Goal: Contribute content: Add original content to the website for others to see

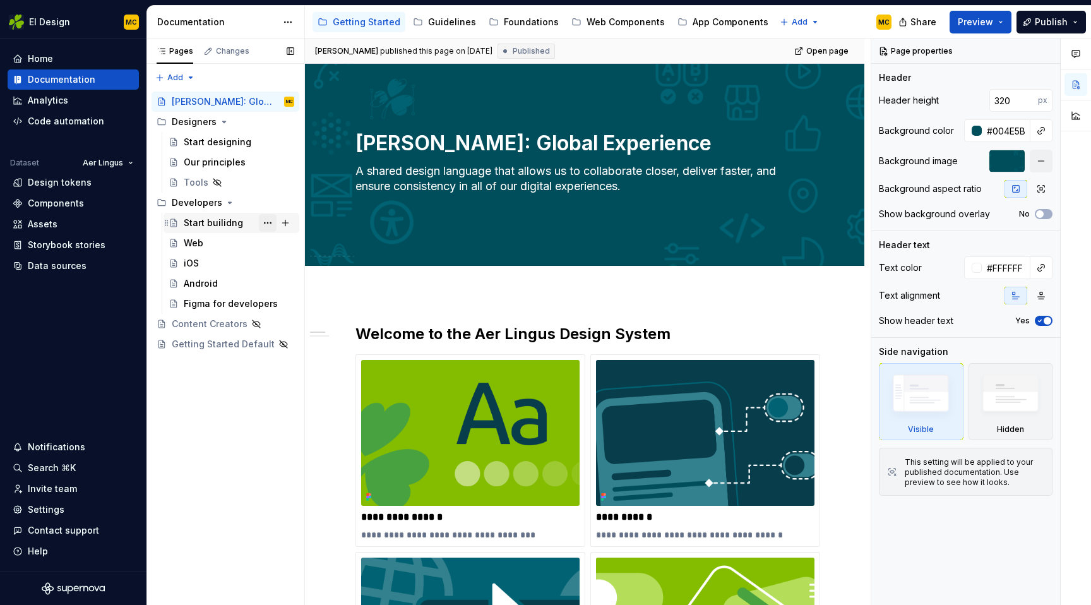
click at [271, 222] on button "Page tree" at bounding box center [268, 223] width 18 height 18
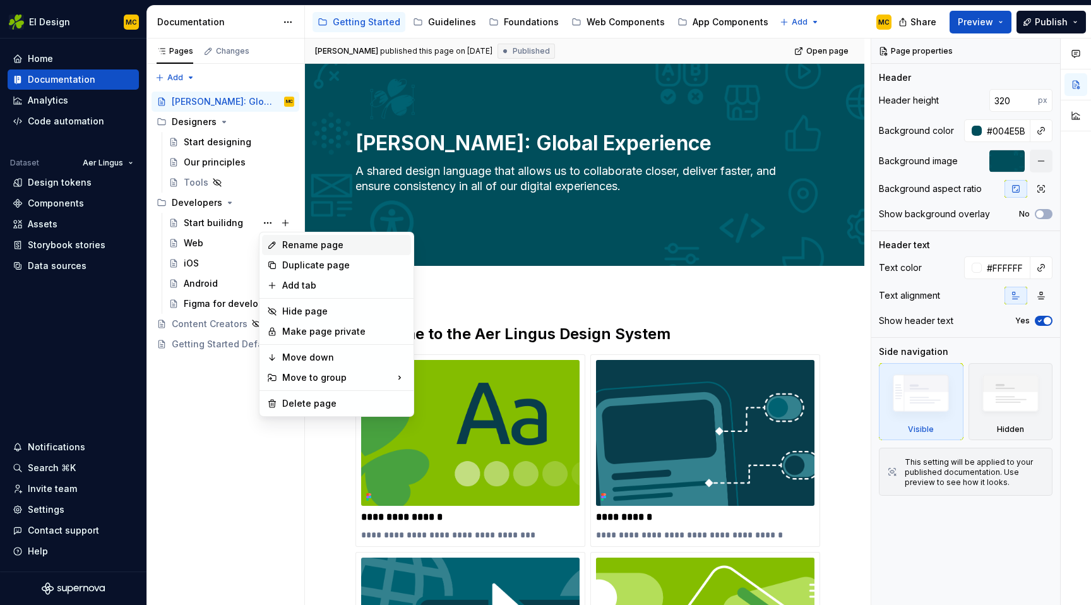
type textarea "*"
click at [307, 249] on div "Rename page" at bounding box center [344, 245] width 124 height 13
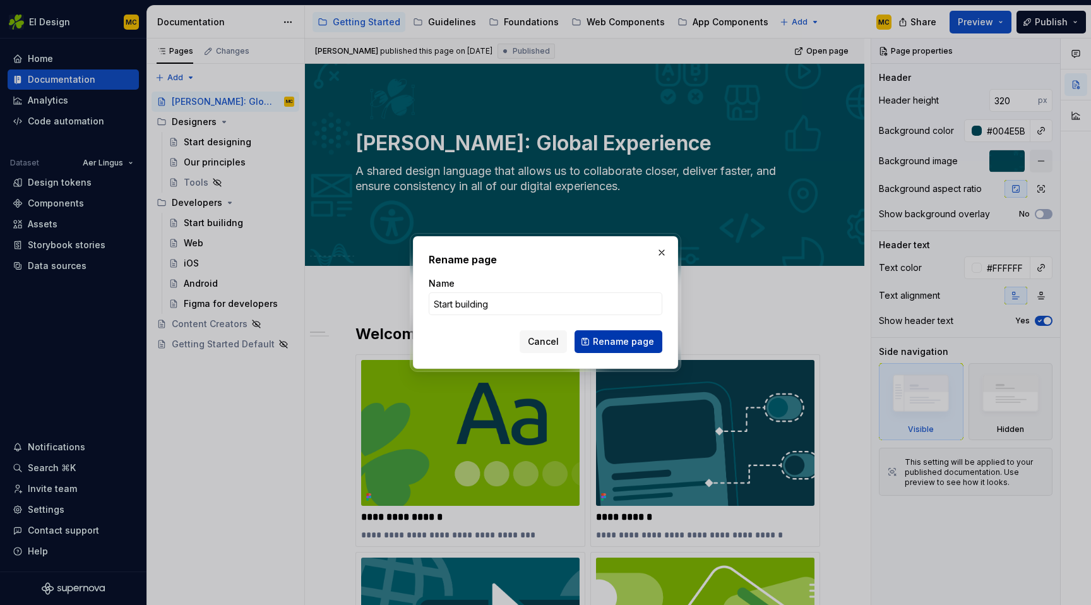
type input "Start building"
click at [619, 343] on span "Rename page" at bounding box center [623, 341] width 61 height 13
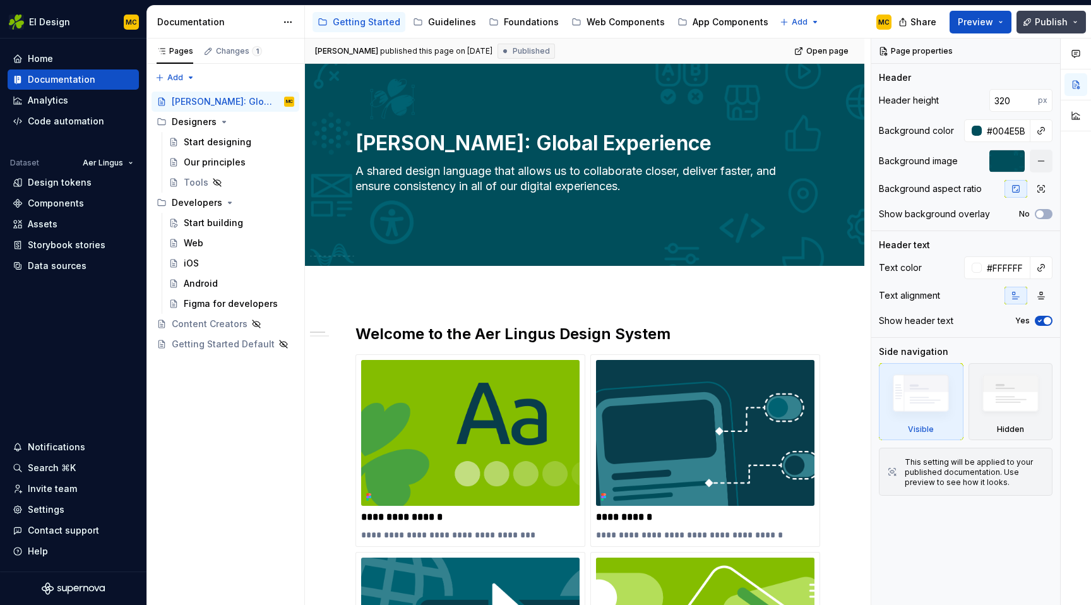
click at [1032, 23] on button "Publish" at bounding box center [1050, 22] width 69 height 23
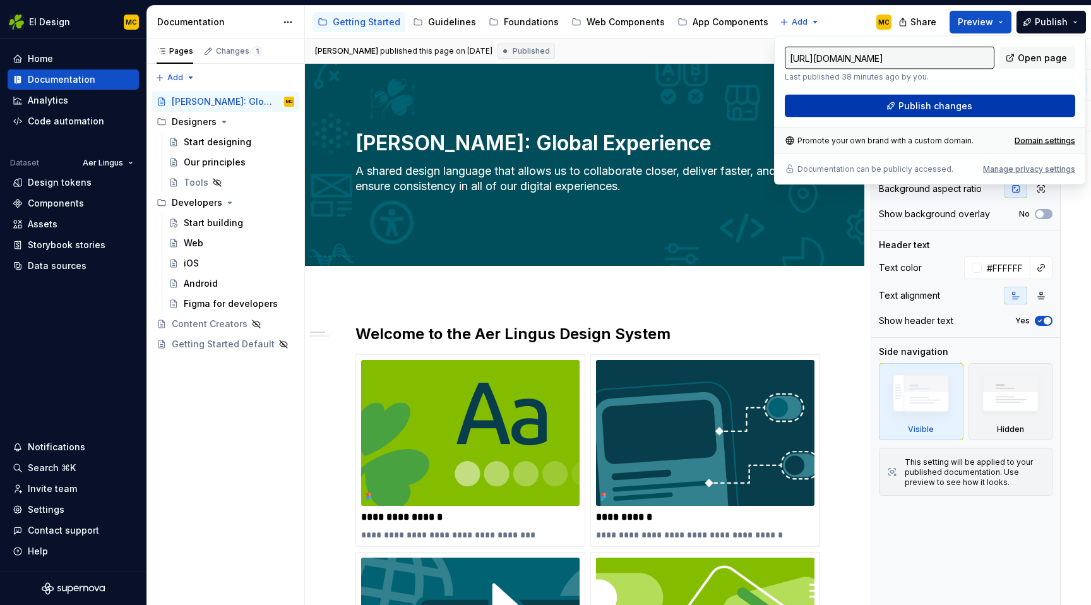
click at [975, 111] on button "Publish changes" at bounding box center [929, 106] width 290 height 23
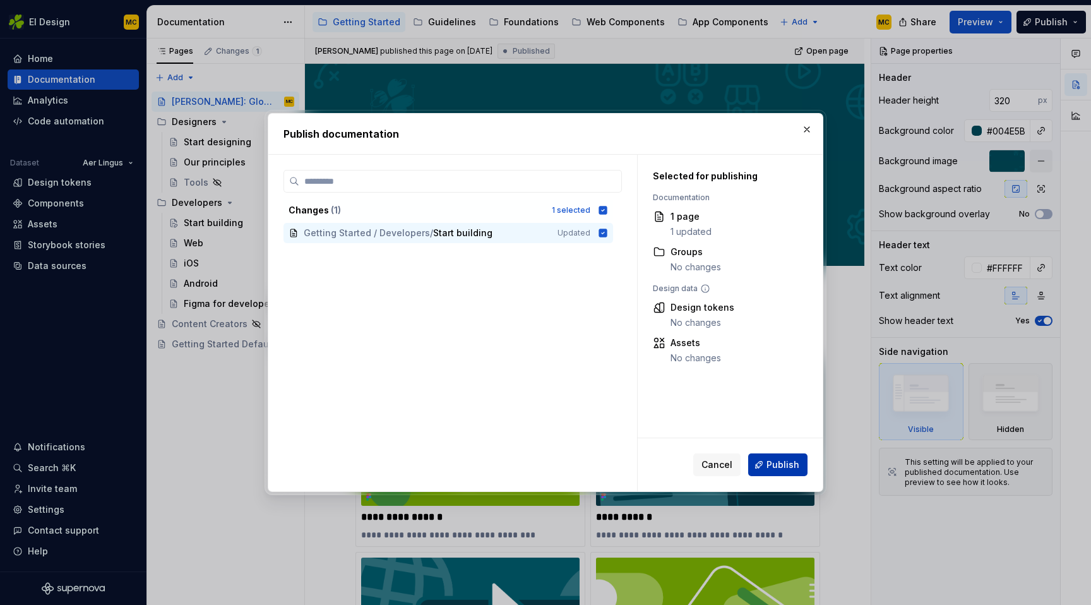
click at [795, 465] on span "Publish" at bounding box center [782, 464] width 33 height 13
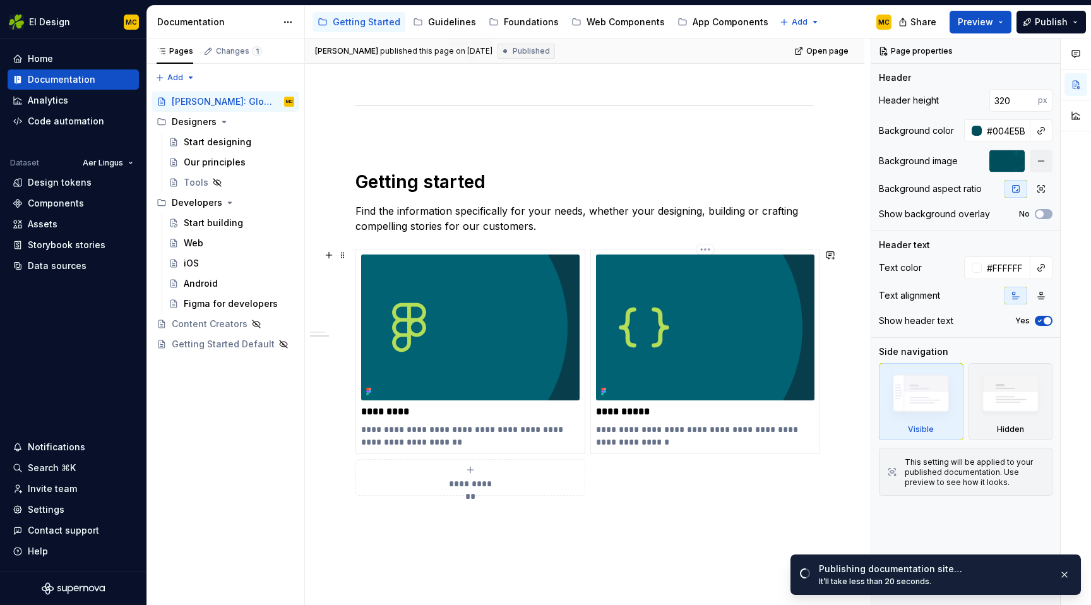
scroll to position [747, 0]
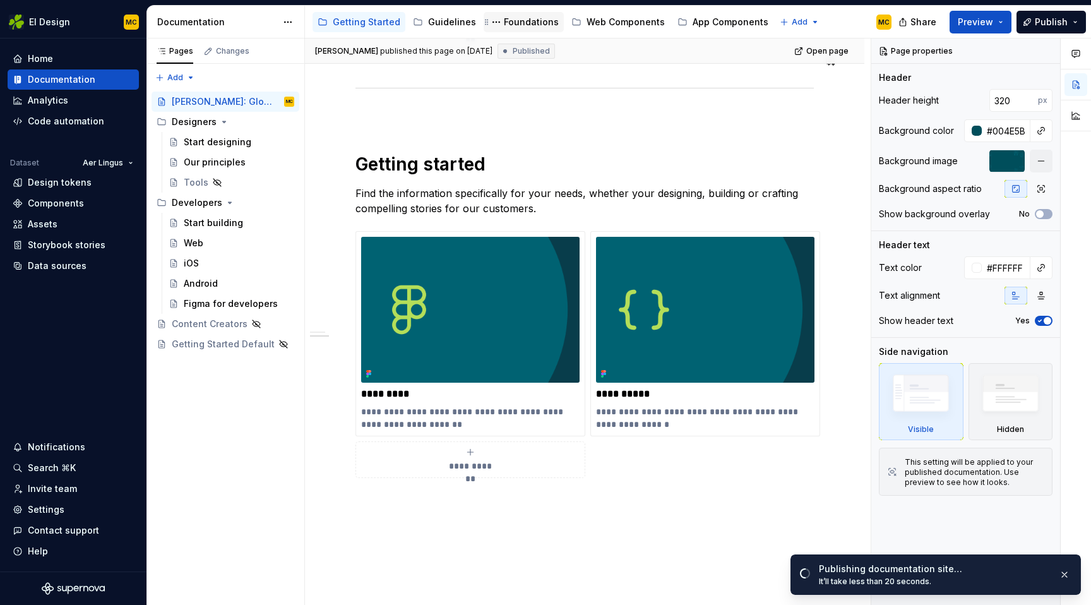
click at [519, 24] on div "Foundations" at bounding box center [531, 22] width 55 height 13
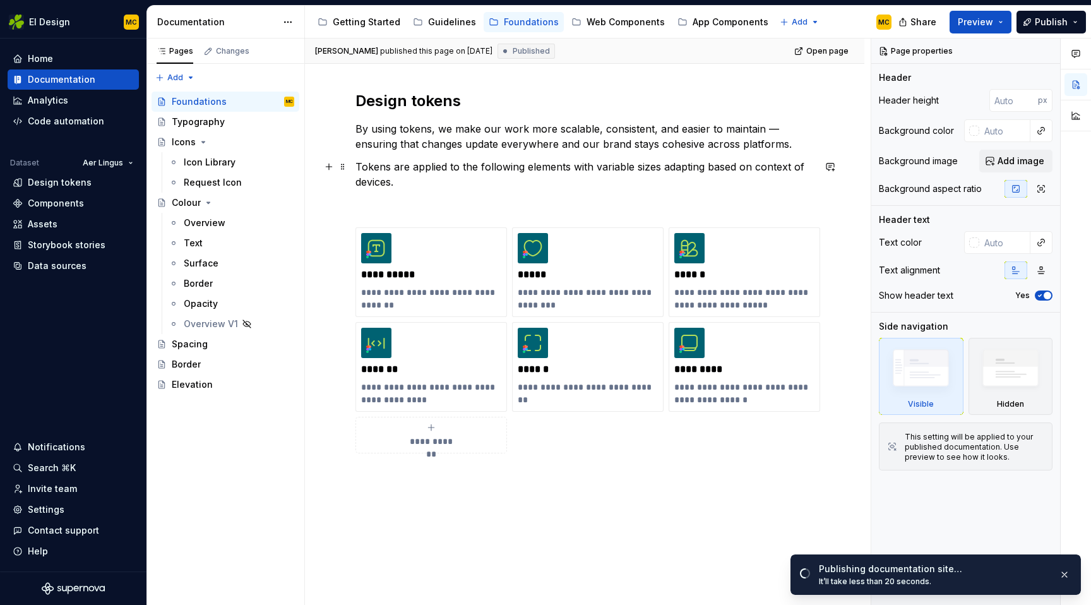
scroll to position [171, 0]
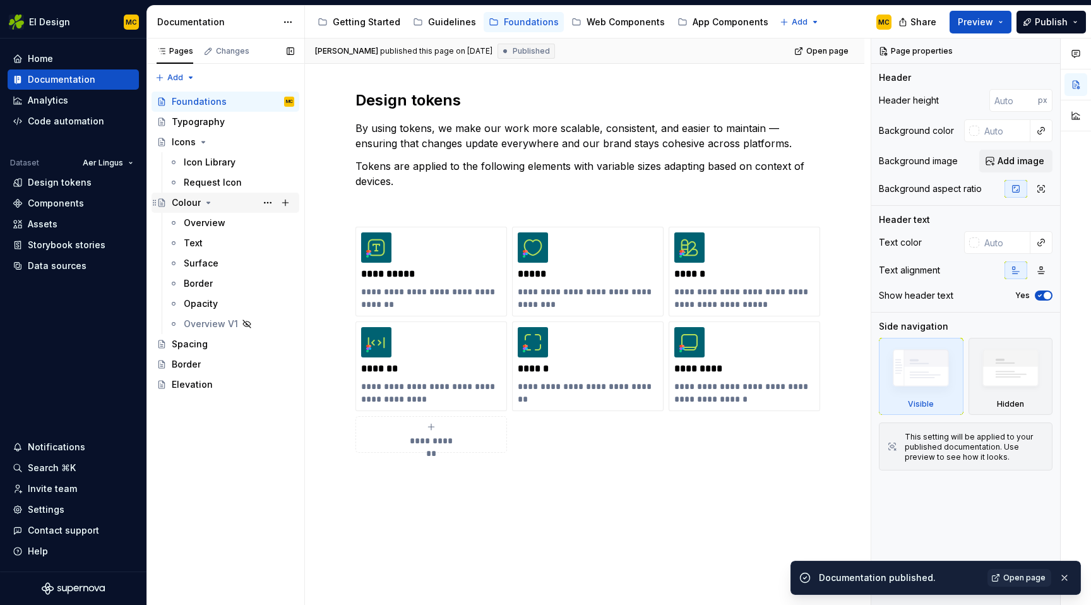
click at [186, 201] on div "Colour" at bounding box center [186, 202] width 29 height 13
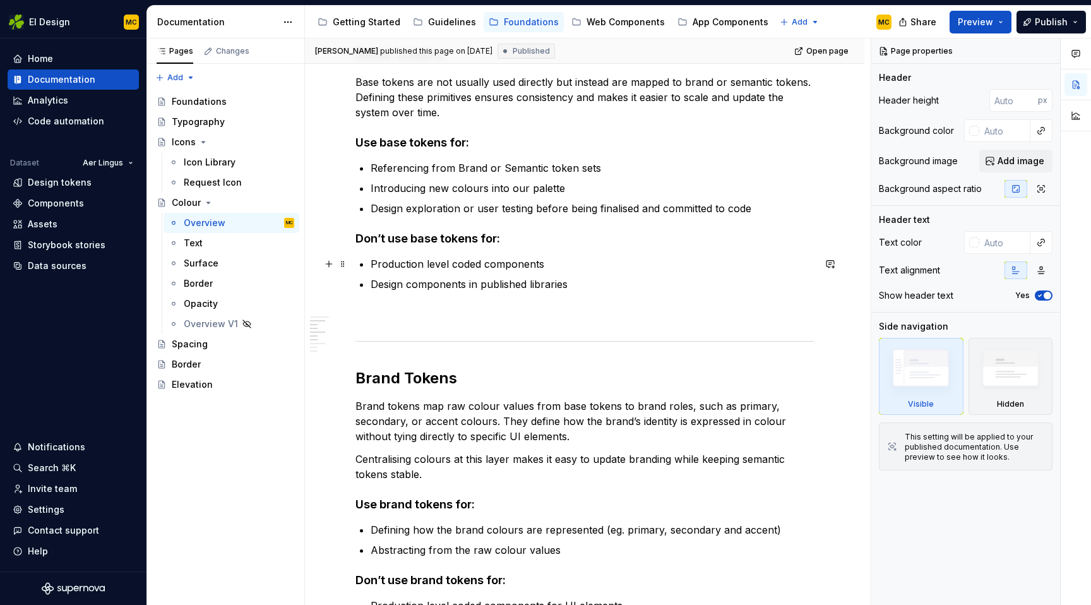
scroll to position [341, 0]
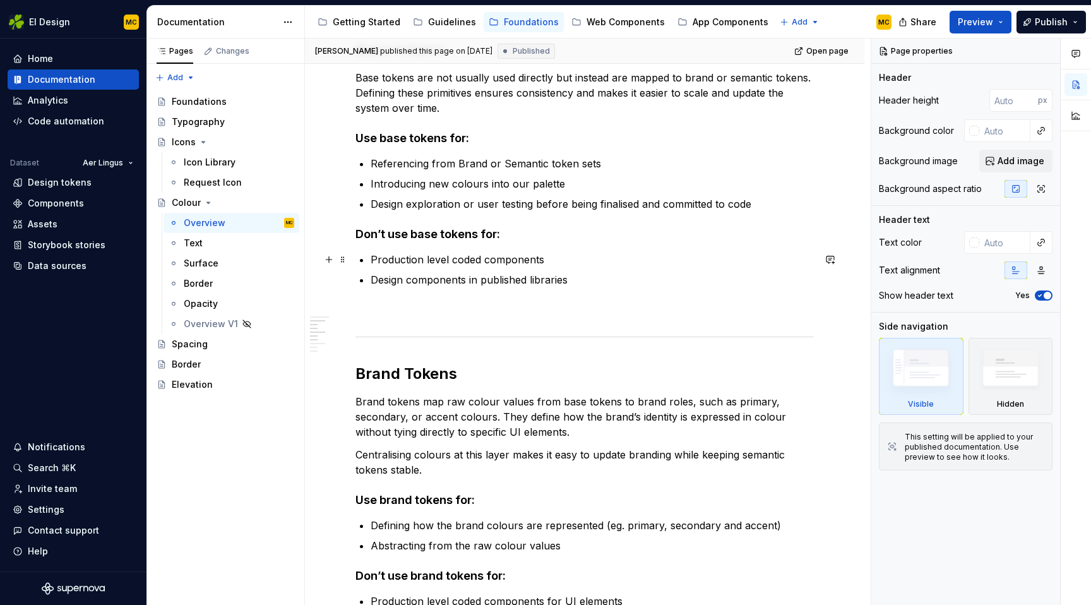
type textarea "*"
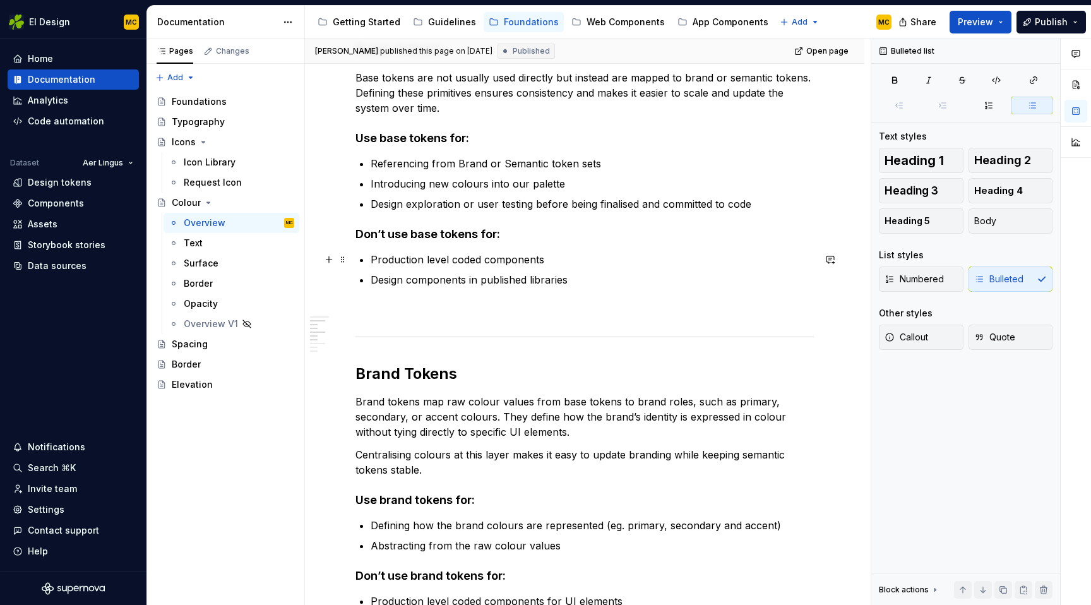
click at [481, 259] on p "Production level coded components" at bounding box center [591, 259] width 443 height 15
click at [604, 307] on p at bounding box center [584, 309] width 458 height 15
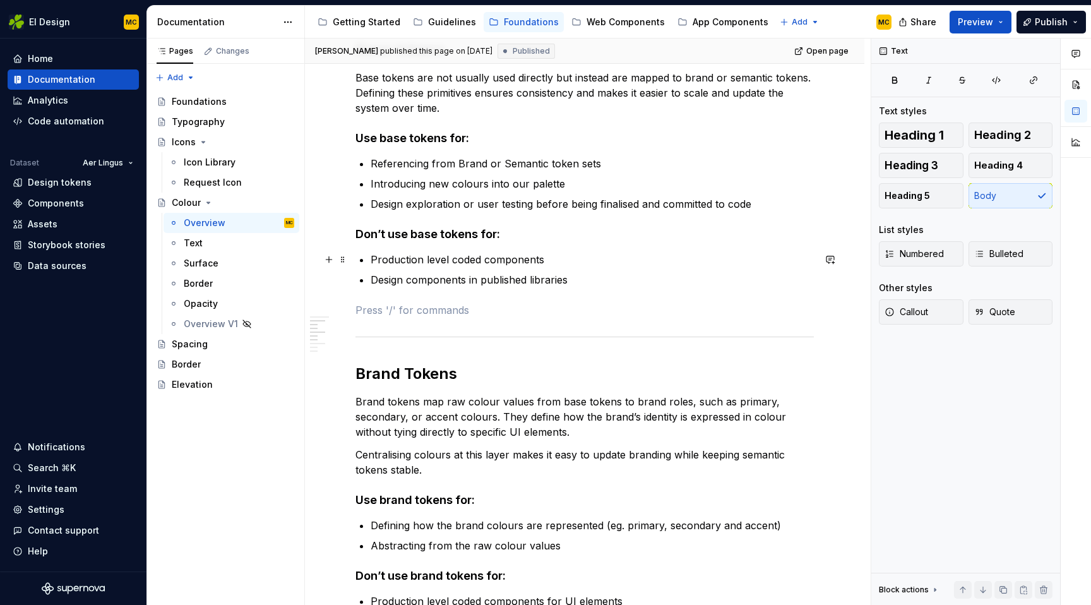
click at [486, 262] on p "Production level coded components" at bounding box center [591, 259] width 443 height 15
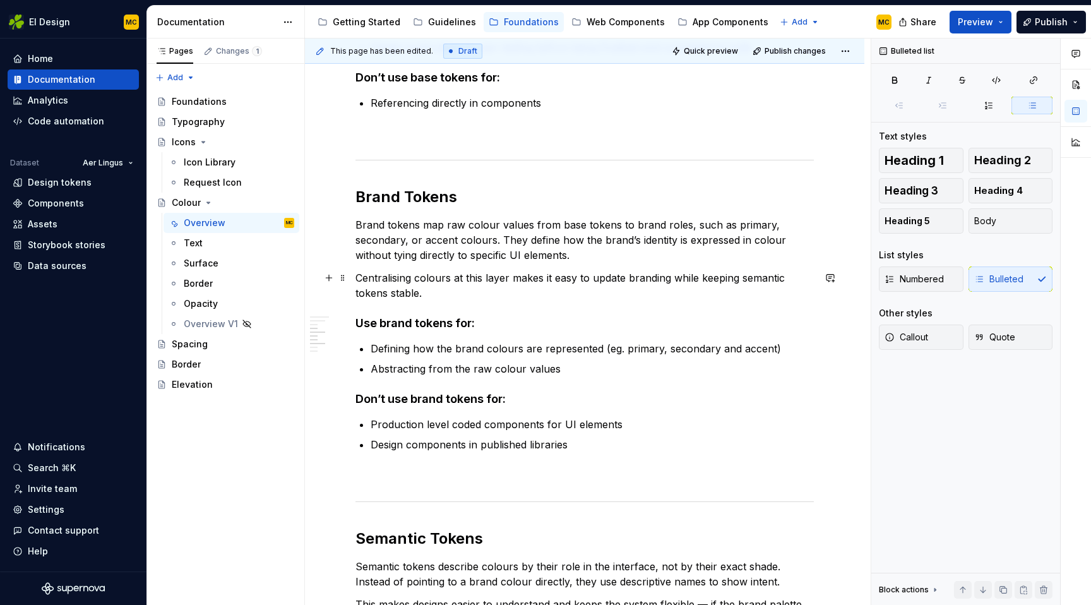
scroll to position [500, 0]
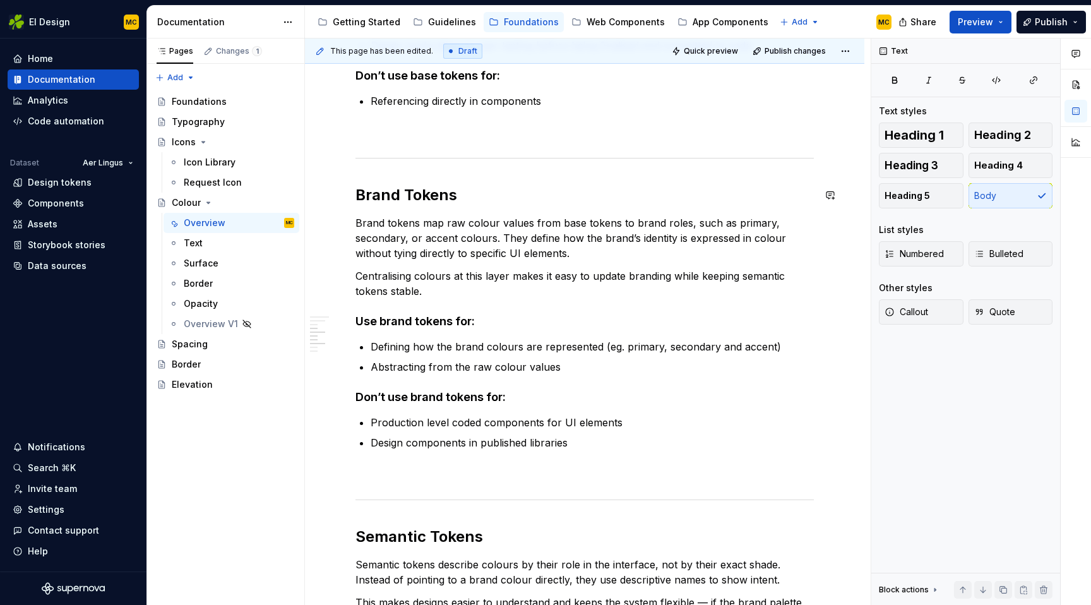
click at [477, 207] on div "Colour token sets We group our colour tokens into 3 different sets to give us g…" at bounding box center [584, 342] width 458 height 1186
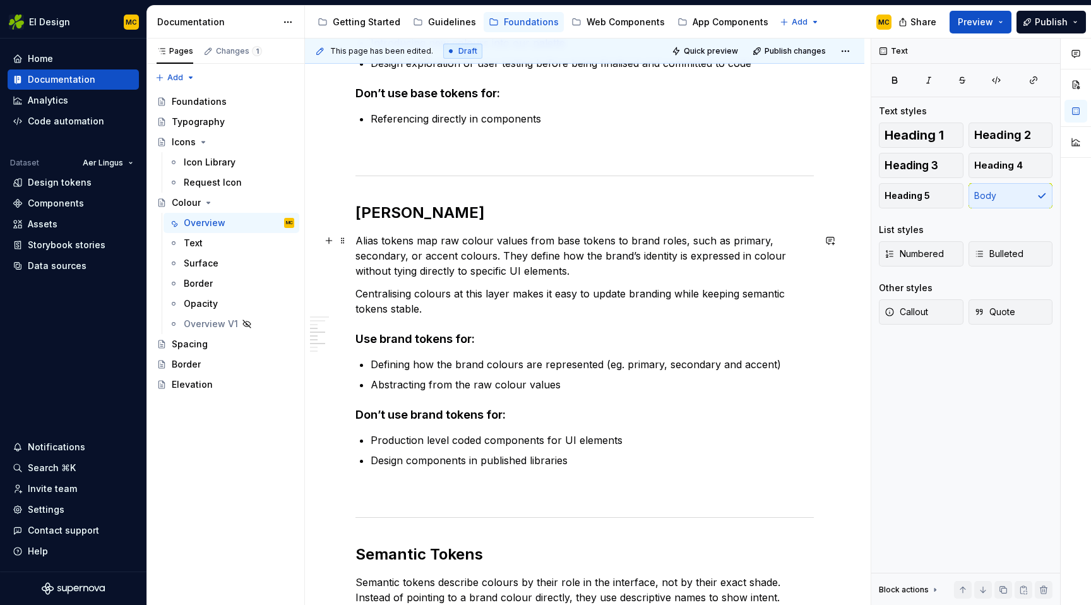
scroll to position [481, 0]
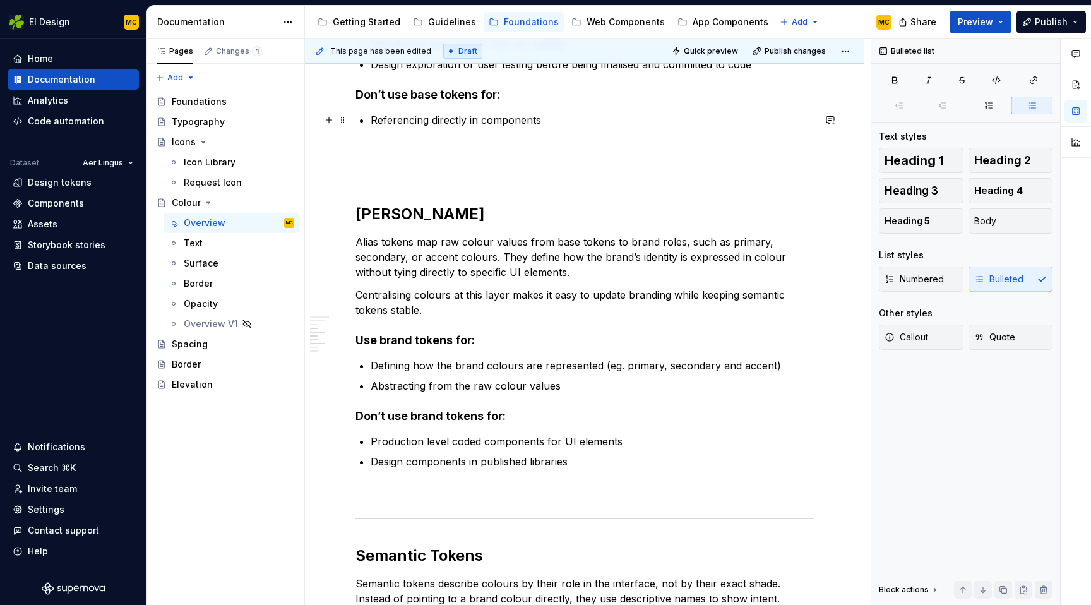
click at [578, 115] on p "Referencing directly in components" at bounding box center [591, 119] width 443 height 15
click at [417, 341] on h4 "Use brand tokens for:" at bounding box center [584, 340] width 458 height 15
click at [581, 126] on p "Referencing directly in components" at bounding box center [591, 119] width 443 height 15
click at [601, 461] on p "Design components in published libraries" at bounding box center [591, 461] width 443 height 15
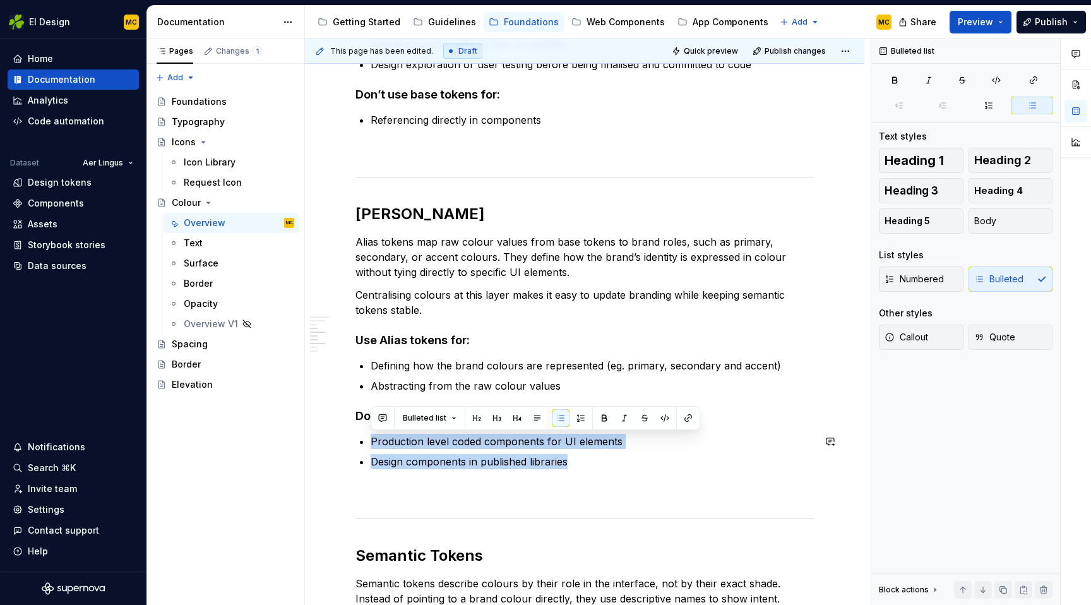
copy ul "Production level coded components for UI elements Design components in publishe…"
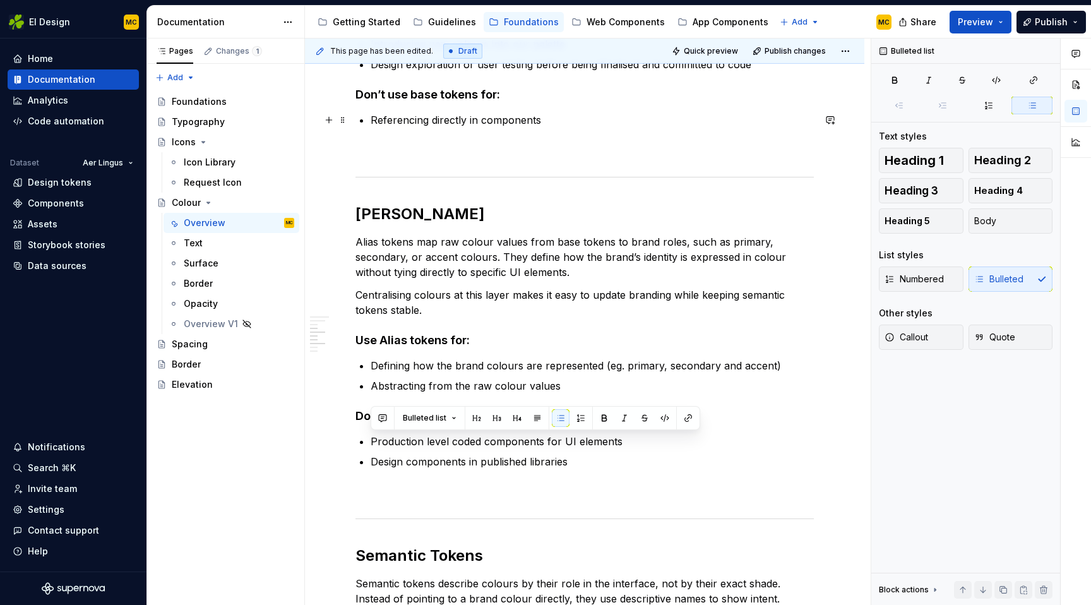
click at [592, 112] on p "Referencing directly in components" at bounding box center [591, 119] width 443 height 15
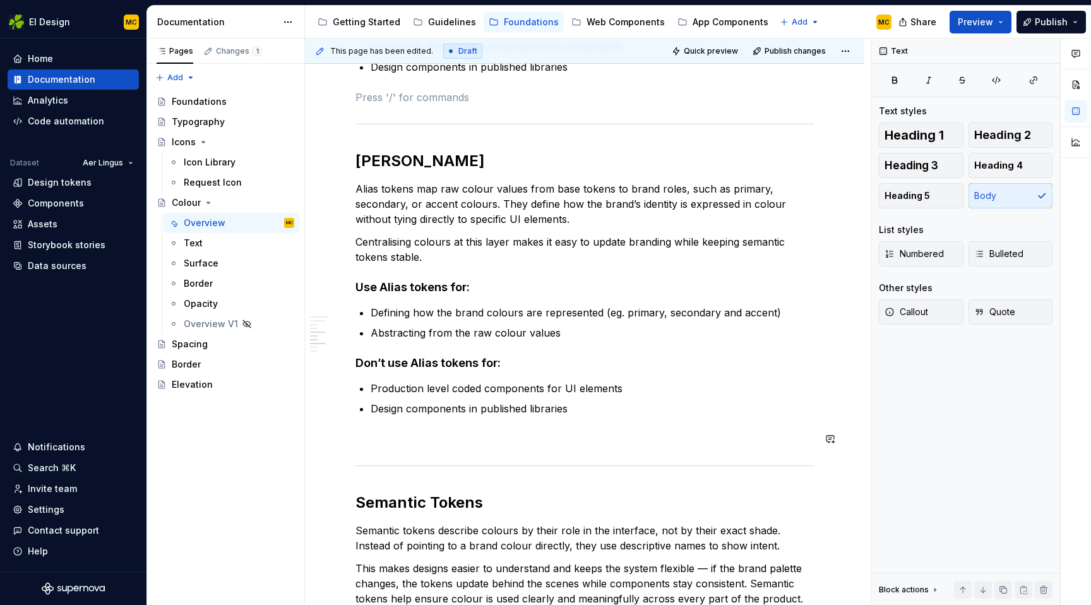
scroll to position [559, 0]
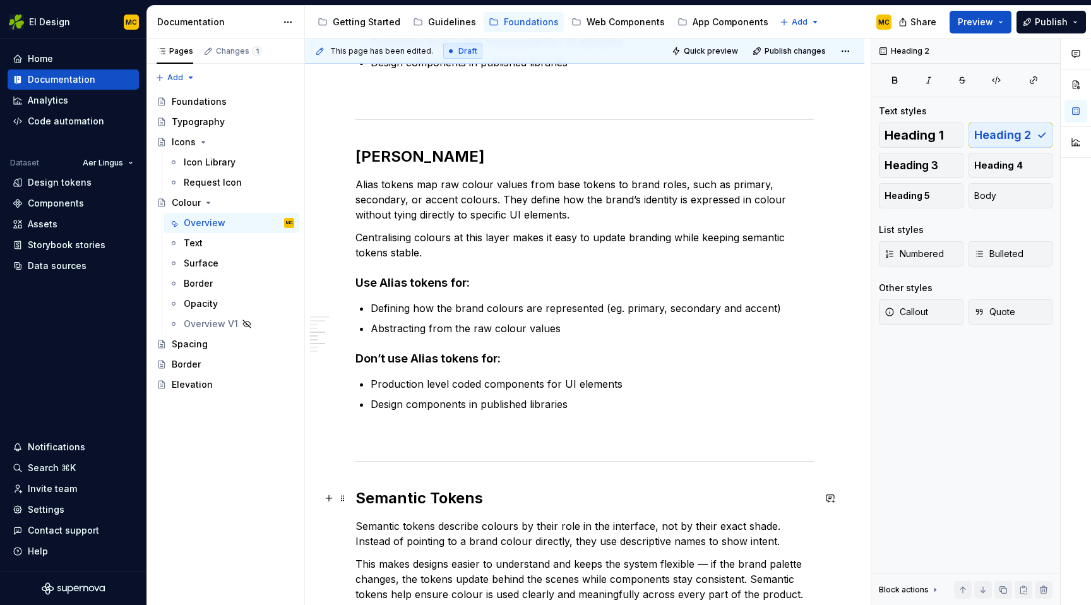
click at [436, 495] on h2 "Semantic Tokens" at bounding box center [584, 498] width 458 height 20
click at [403, 158] on h2 "[PERSON_NAME]" at bounding box center [584, 156] width 458 height 20
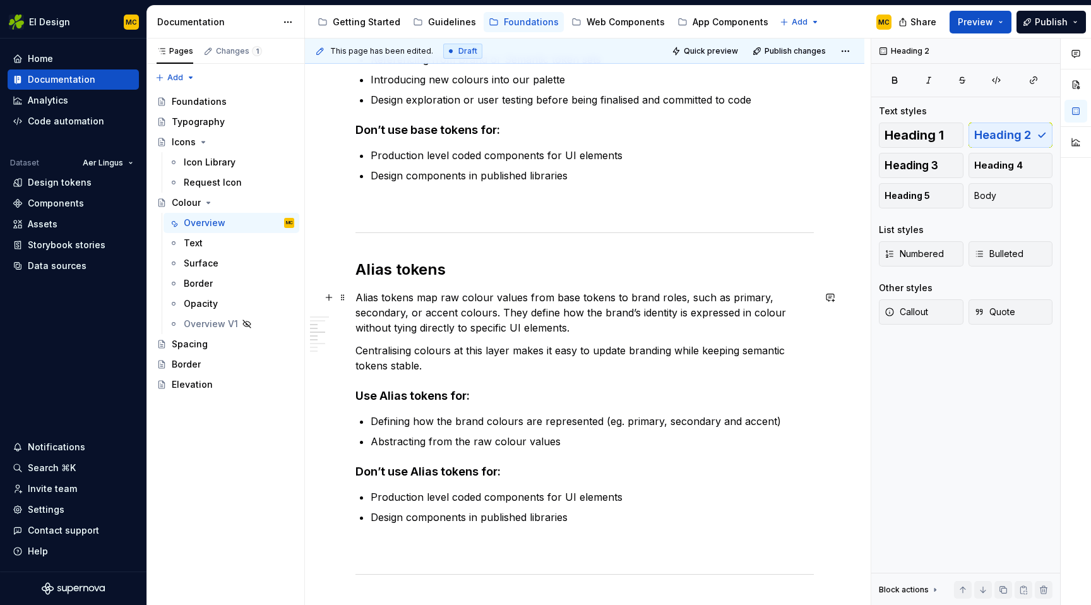
scroll to position [446, 0]
click at [387, 399] on h4 "Use Alias tokens for:" at bounding box center [584, 394] width 458 height 15
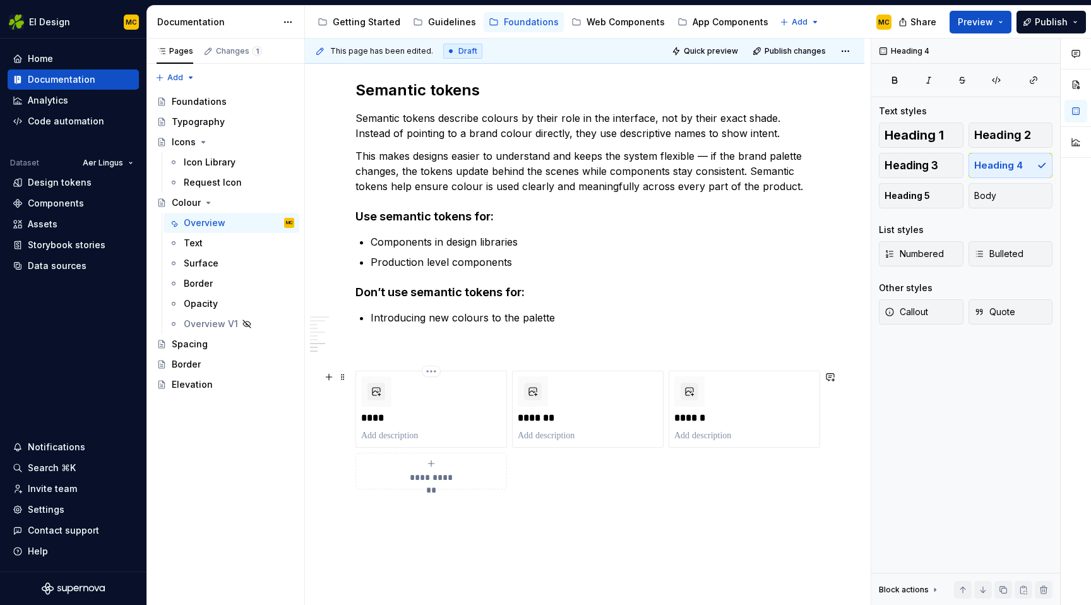
scroll to position [976, 0]
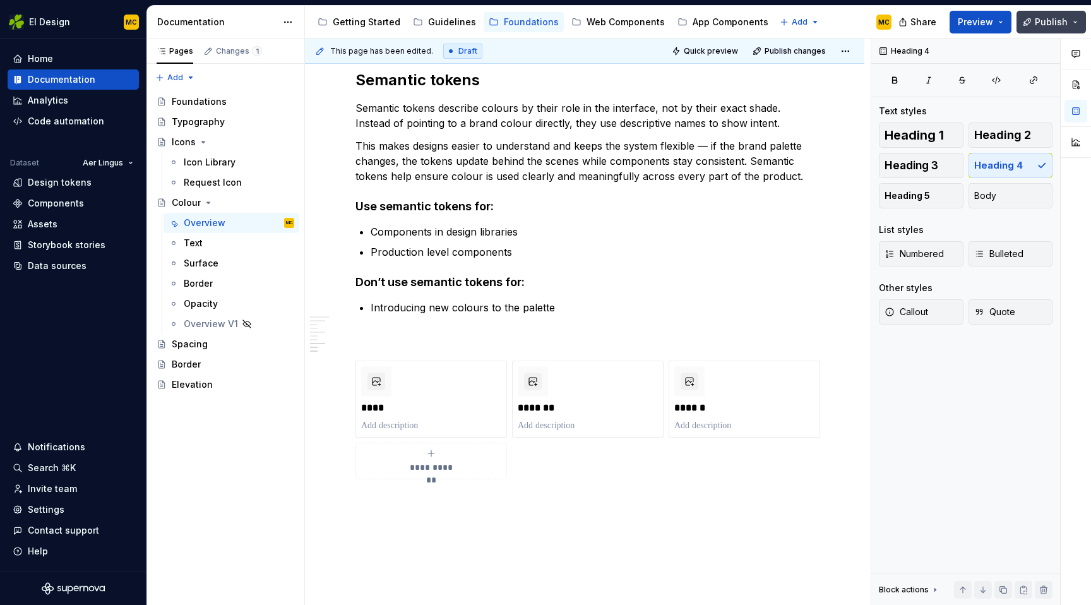
click at [1050, 23] on span "Publish" at bounding box center [1050, 22] width 33 height 13
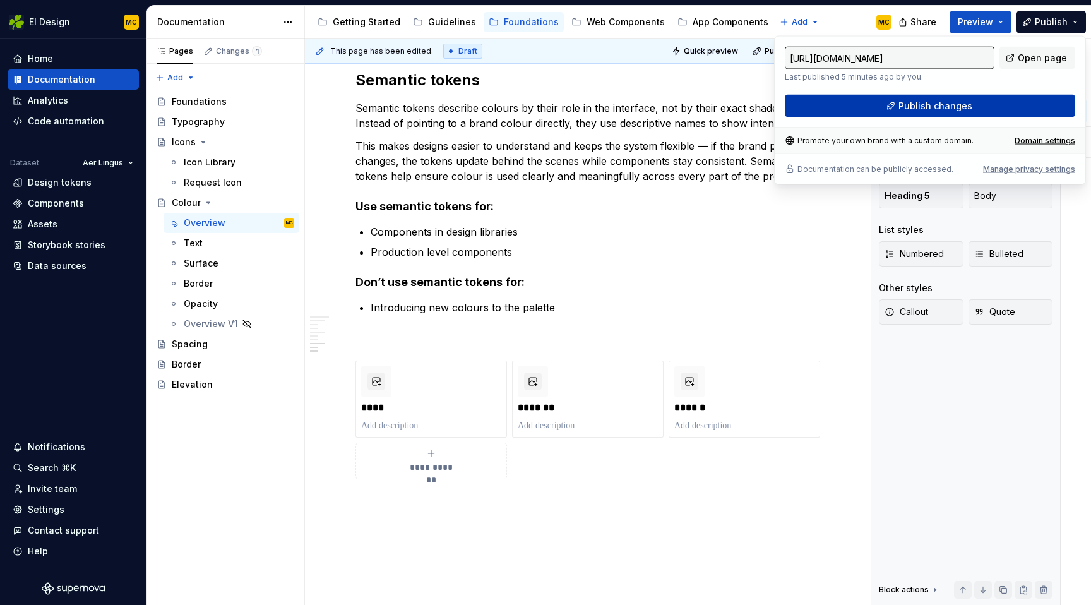
click at [962, 107] on span "Publish changes" at bounding box center [935, 106] width 74 height 13
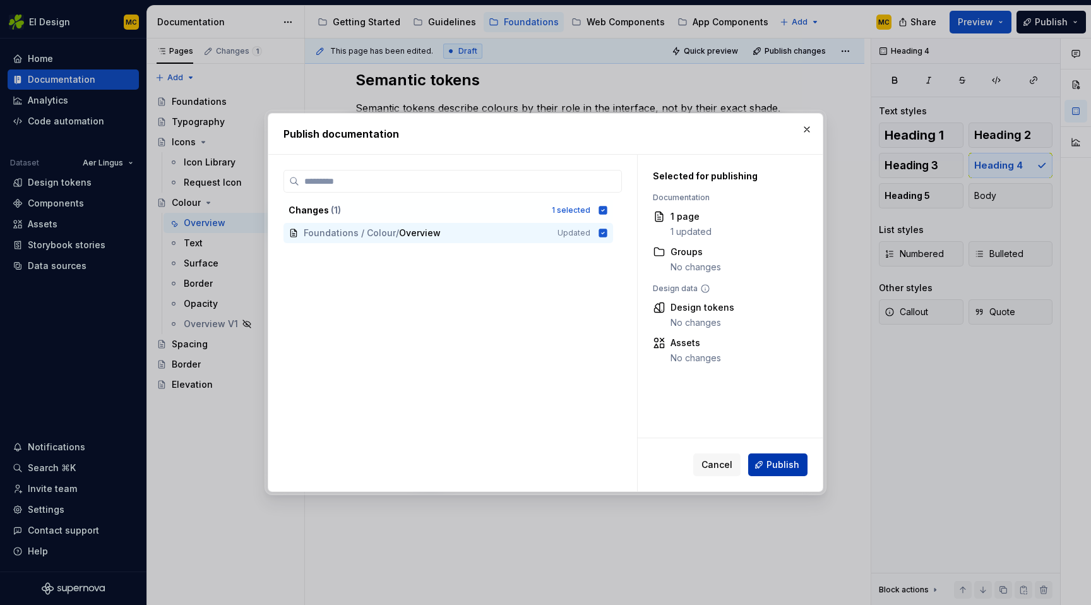
click at [779, 464] on span "Publish" at bounding box center [782, 464] width 33 height 13
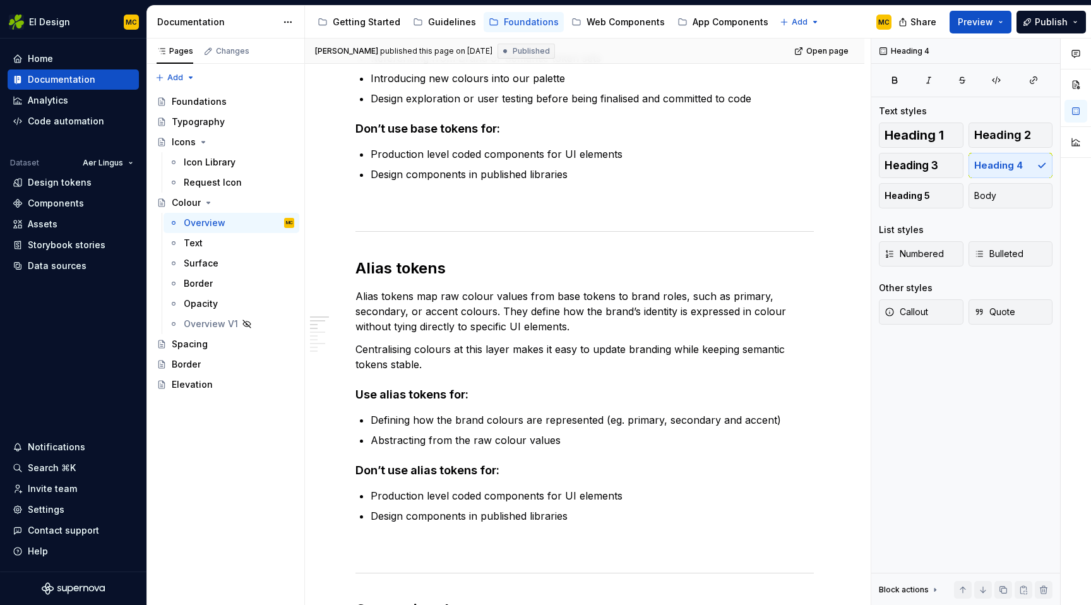
scroll to position [0, 0]
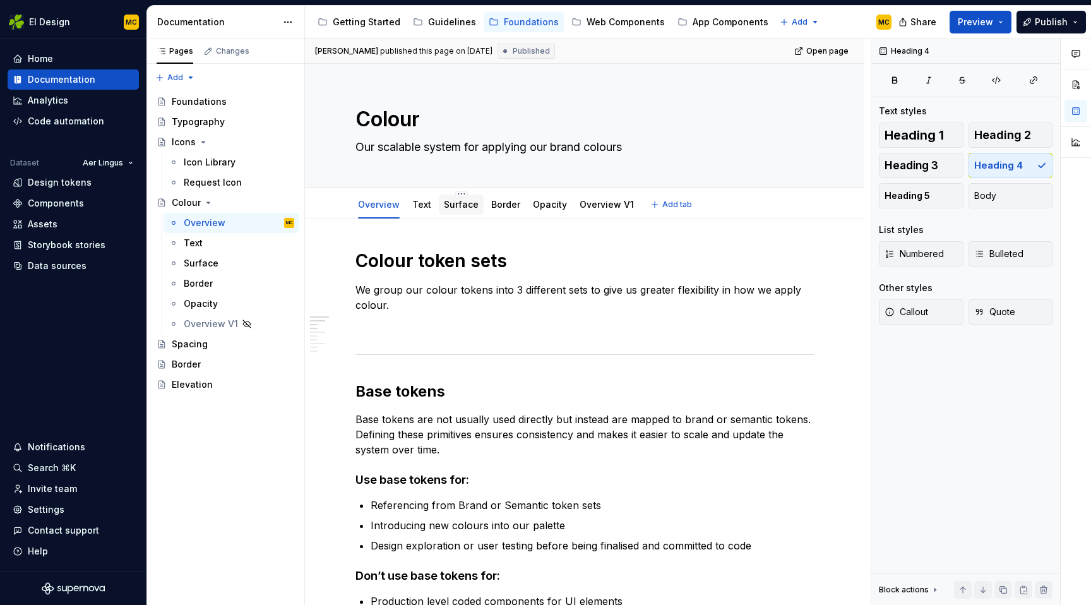
click at [469, 206] on link "Surface" at bounding box center [461, 204] width 35 height 11
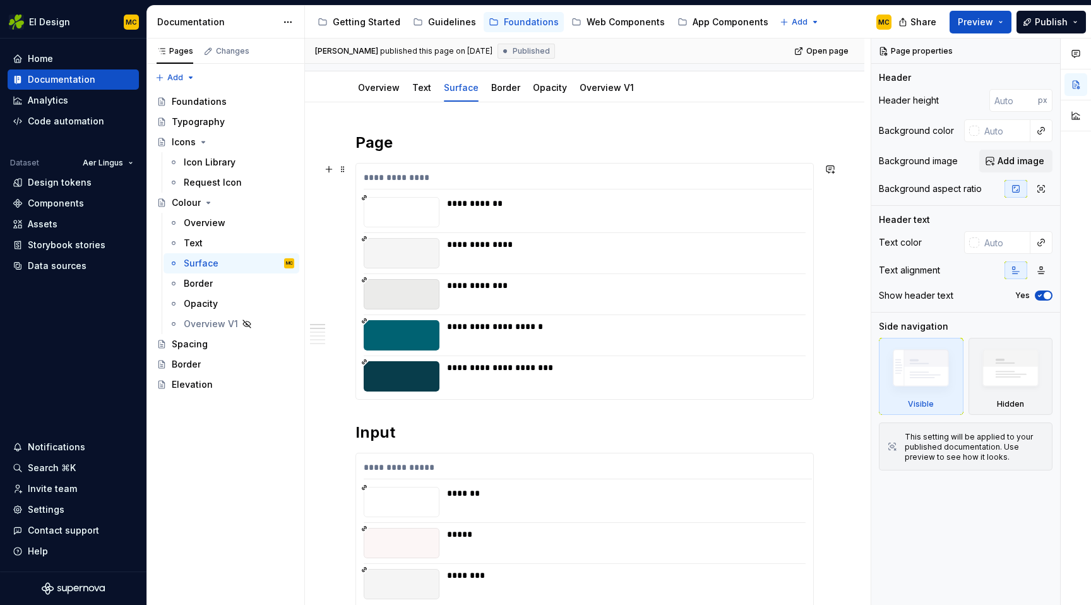
scroll to position [119, 0]
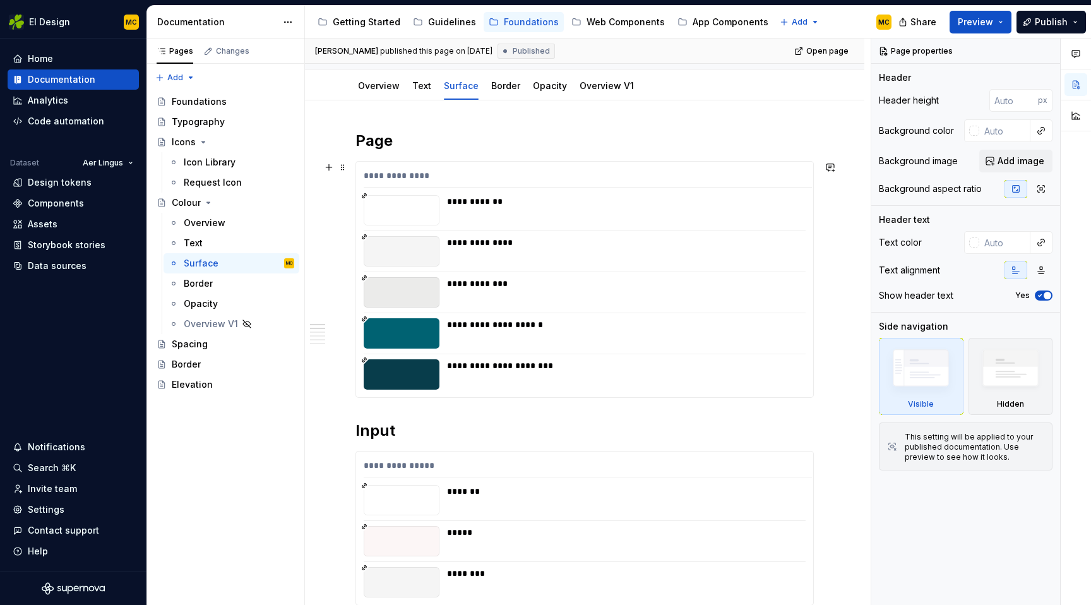
click at [571, 172] on div "**********" at bounding box center [588, 178] width 448 height 18
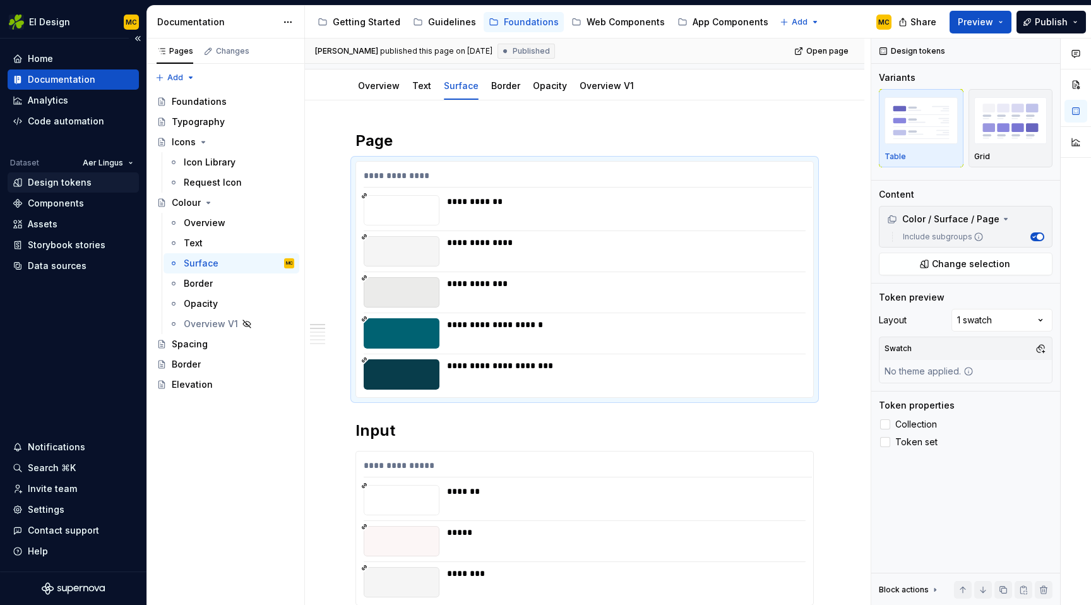
click at [62, 183] on div "Design tokens" at bounding box center [60, 182] width 64 height 13
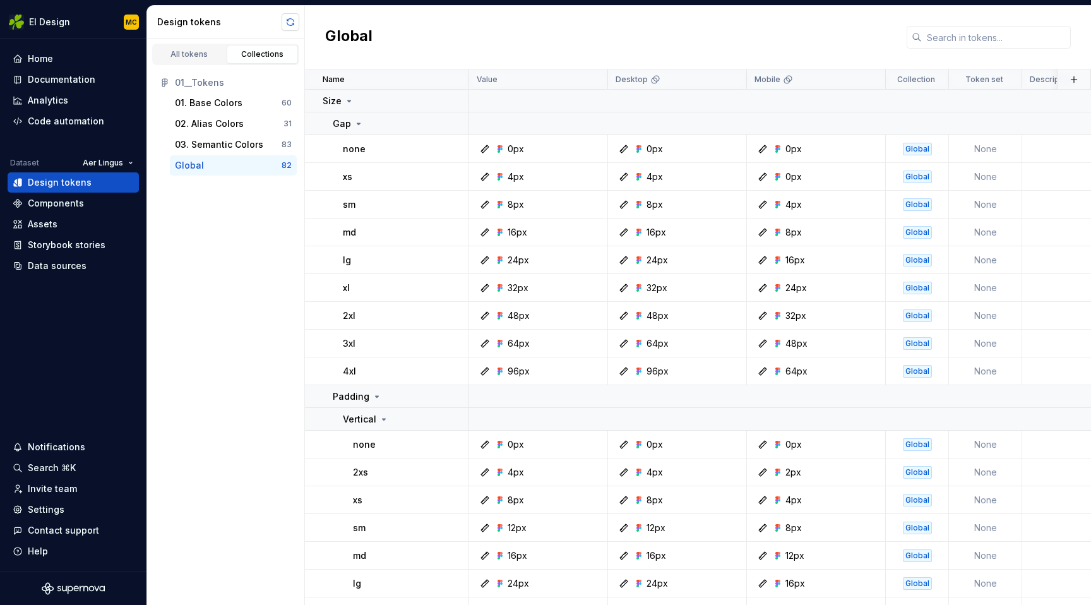
click at [288, 23] on button "button" at bounding box center [290, 22] width 18 height 18
click at [47, 264] on div "Data sources" at bounding box center [57, 265] width 59 height 13
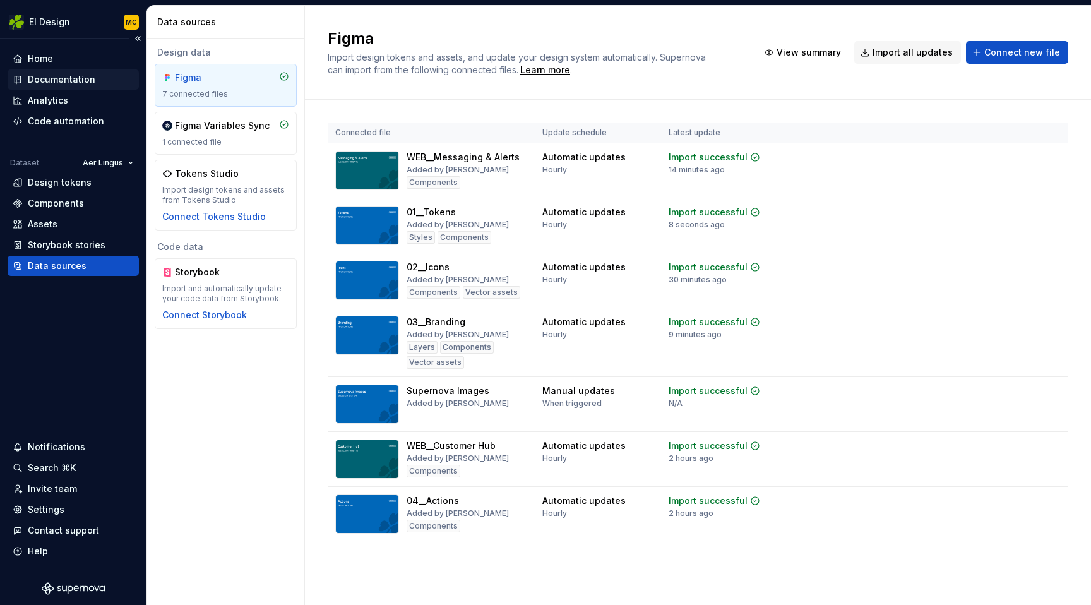
click at [75, 77] on div "Documentation" at bounding box center [62, 79] width 68 height 13
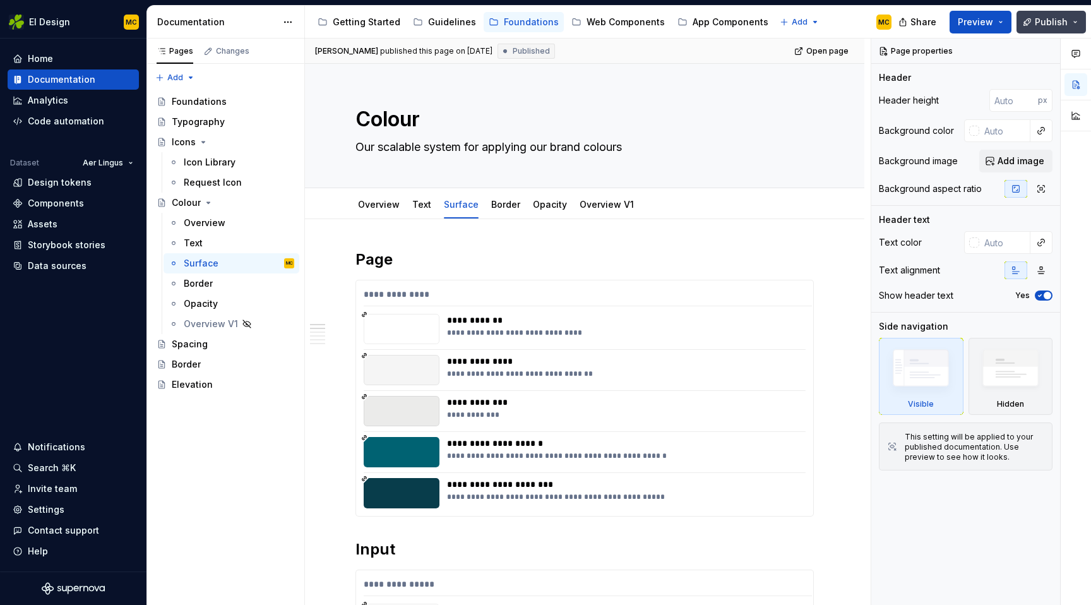
click at [1053, 19] on span "Publish" at bounding box center [1050, 22] width 33 height 13
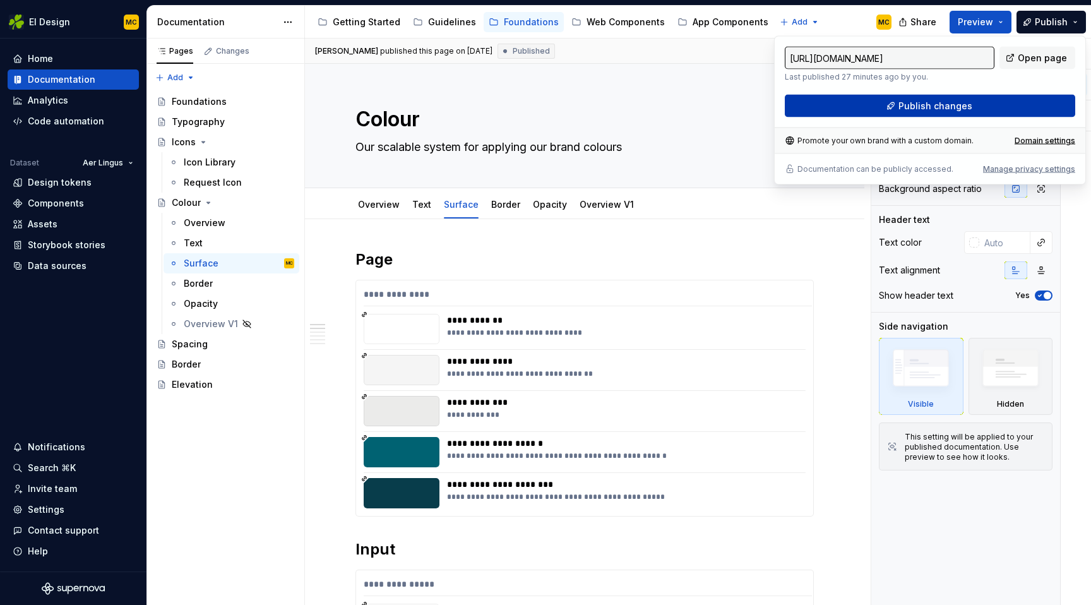
click at [982, 104] on button "Publish changes" at bounding box center [929, 106] width 290 height 23
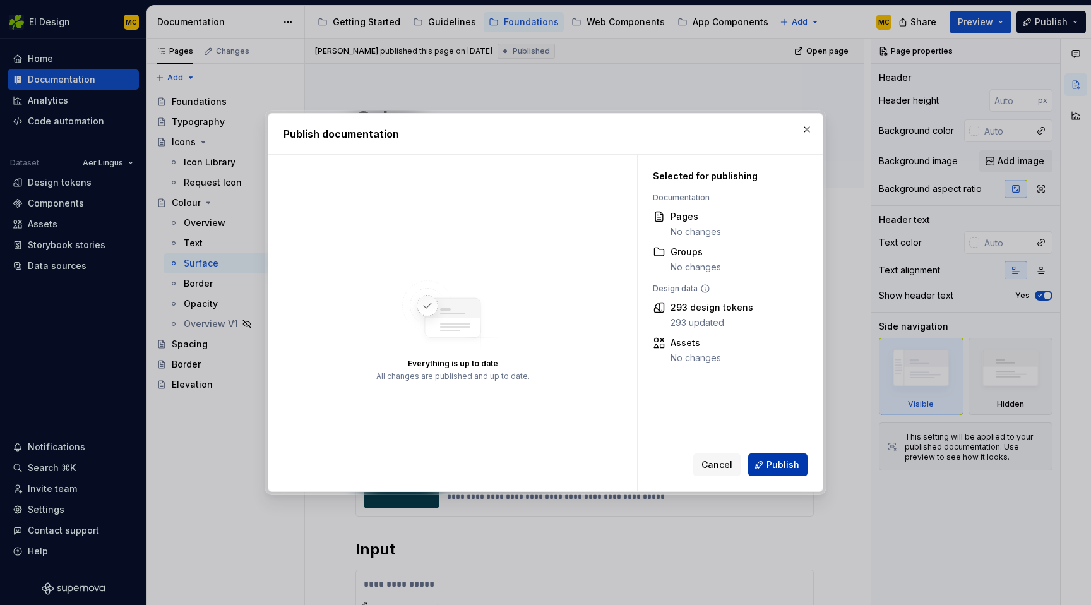
click at [794, 462] on span "Publish" at bounding box center [782, 464] width 33 height 13
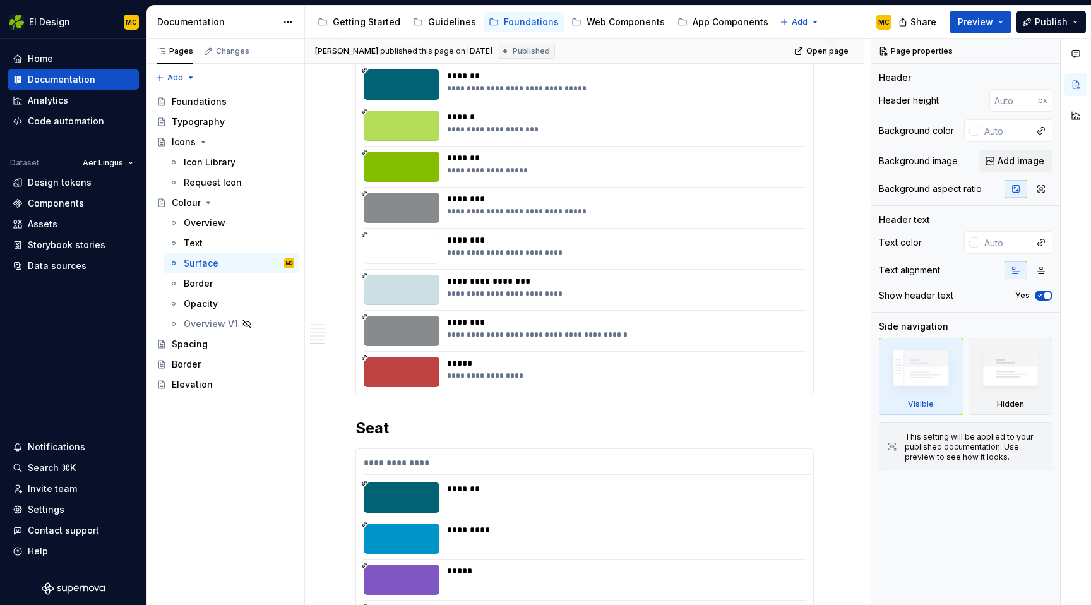
scroll to position [1441, 0]
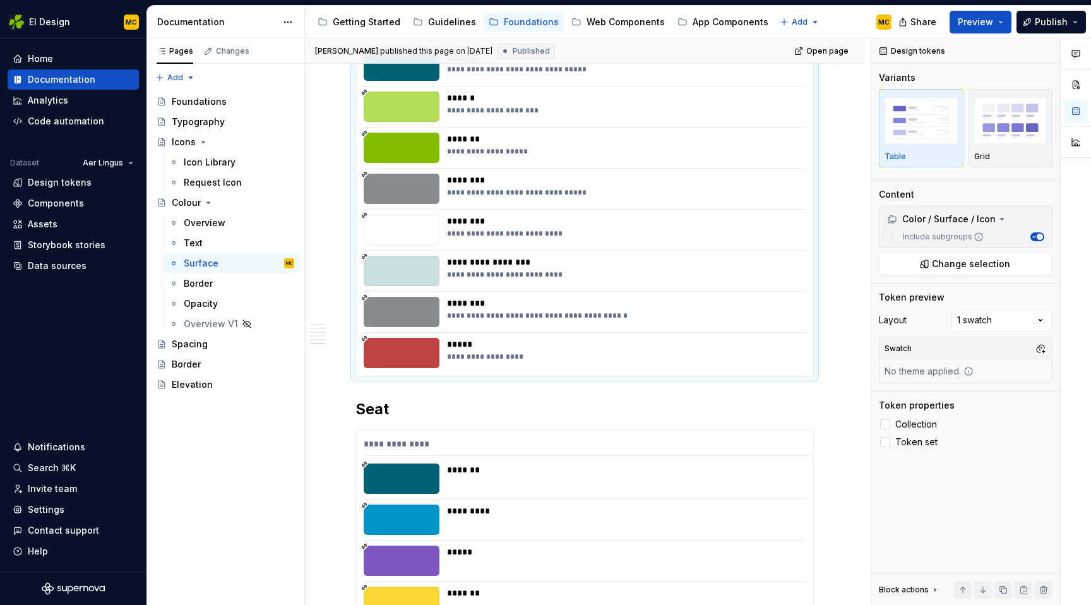
click at [539, 154] on div "**********" at bounding box center [625, 151] width 357 height 10
click at [85, 186] on div "Design tokens" at bounding box center [60, 182] width 64 height 13
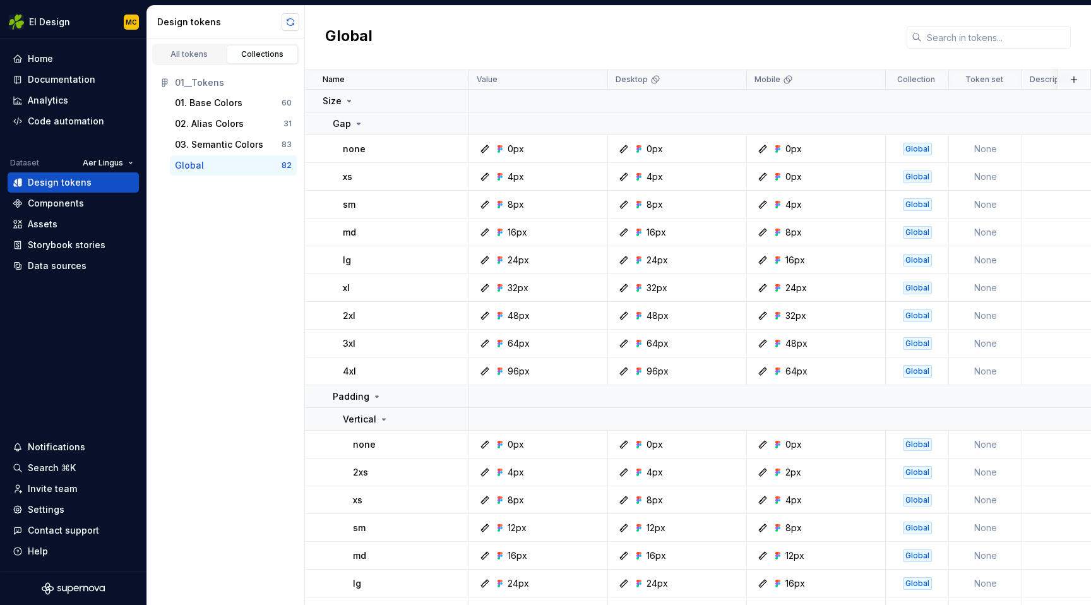
click at [293, 19] on button "button" at bounding box center [290, 22] width 18 height 18
click at [73, 78] on div "Documentation" at bounding box center [62, 79] width 68 height 13
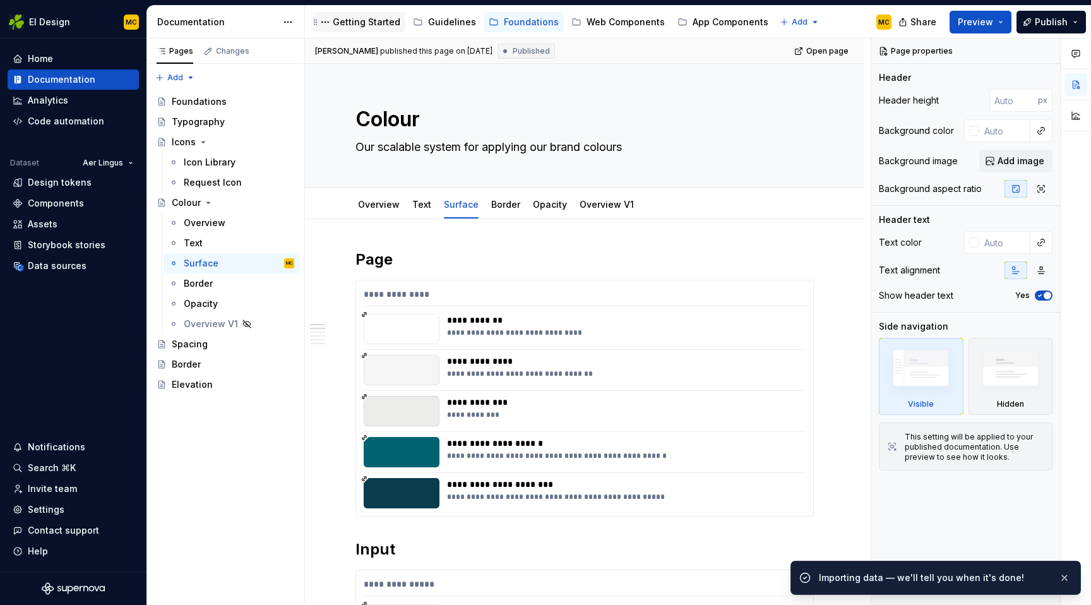
click at [377, 23] on div "Getting Started" at bounding box center [367, 22] width 68 height 13
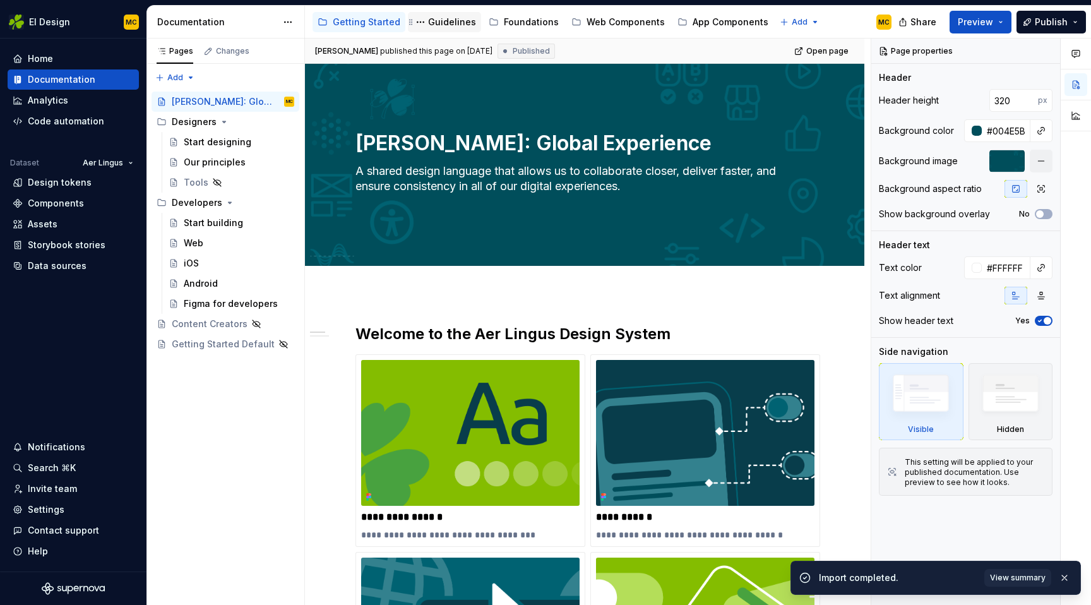
click at [444, 25] on div "Guidelines" at bounding box center [452, 22] width 48 height 13
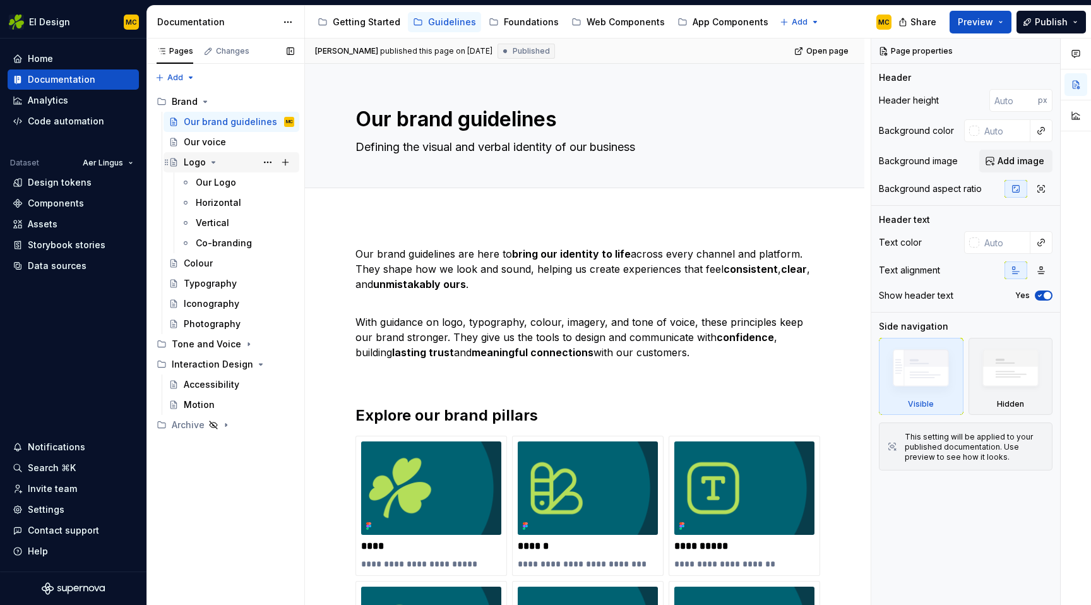
click at [201, 165] on div "Logo" at bounding box center [195, 162] width 22 height 13
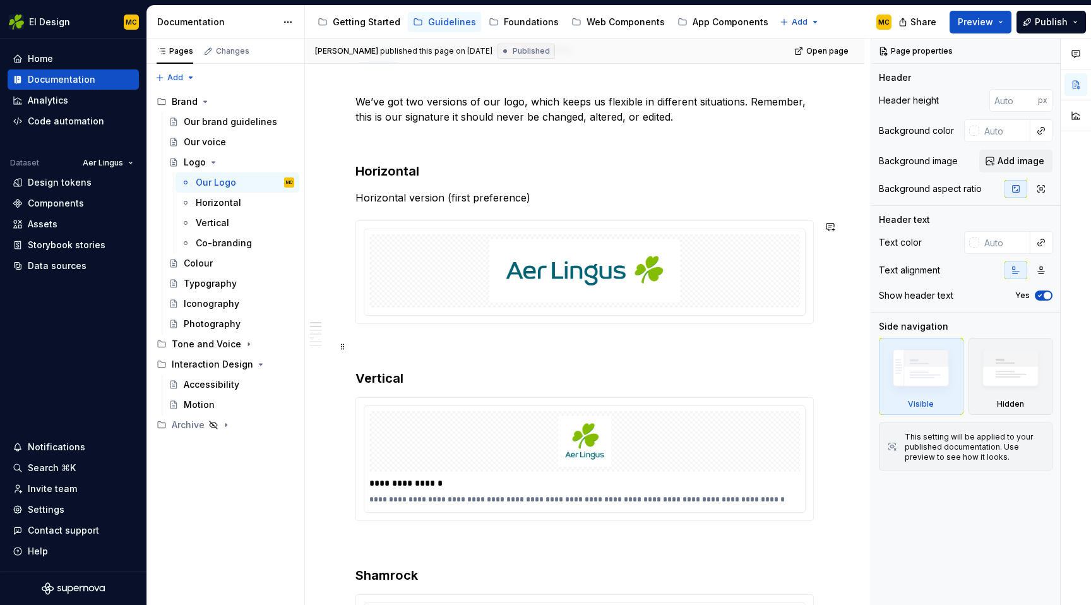
scroll to position [168, 0]
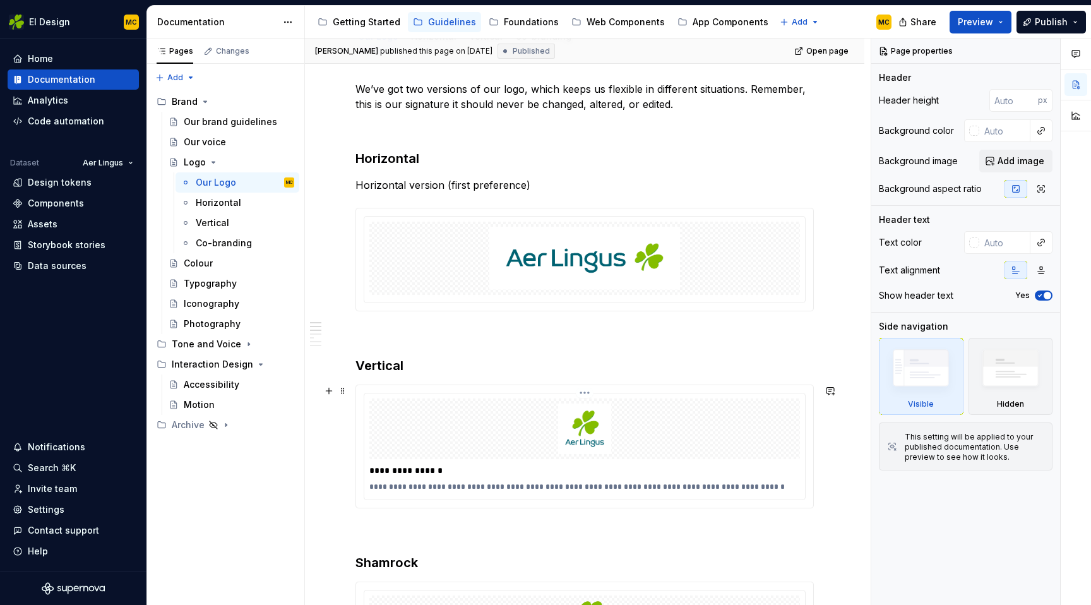
type textarea "*"
click at [435, 433] on div at bounding box center [584, 428] width 430 height 61
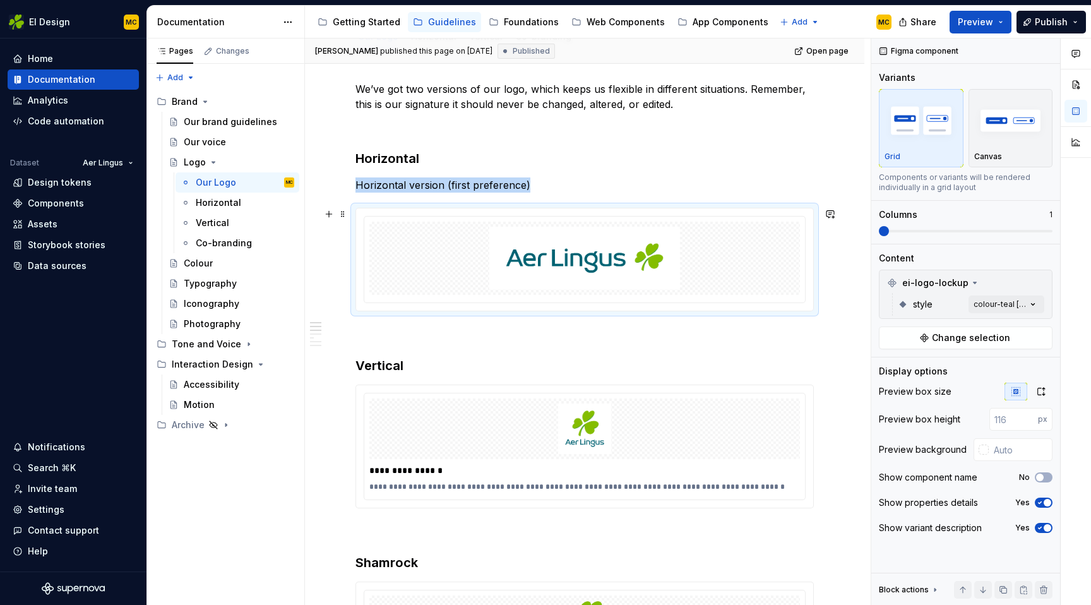
click at [442, 293] on div at bounding box center [584, 258] width 430 height 73
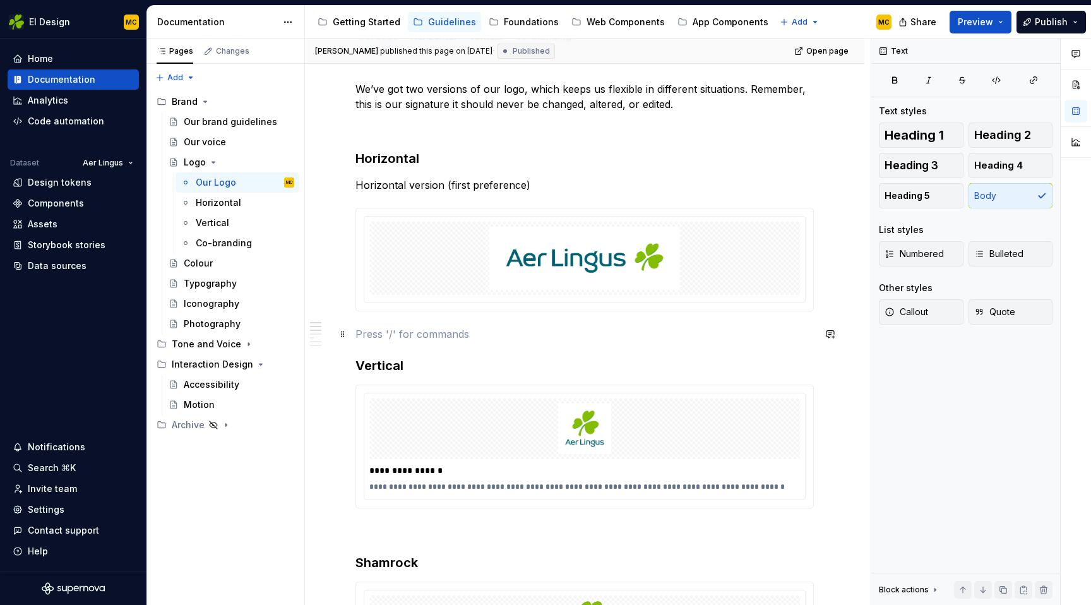
click at [430, 336] on p at bounding box center [584, 333] width 458 height 15
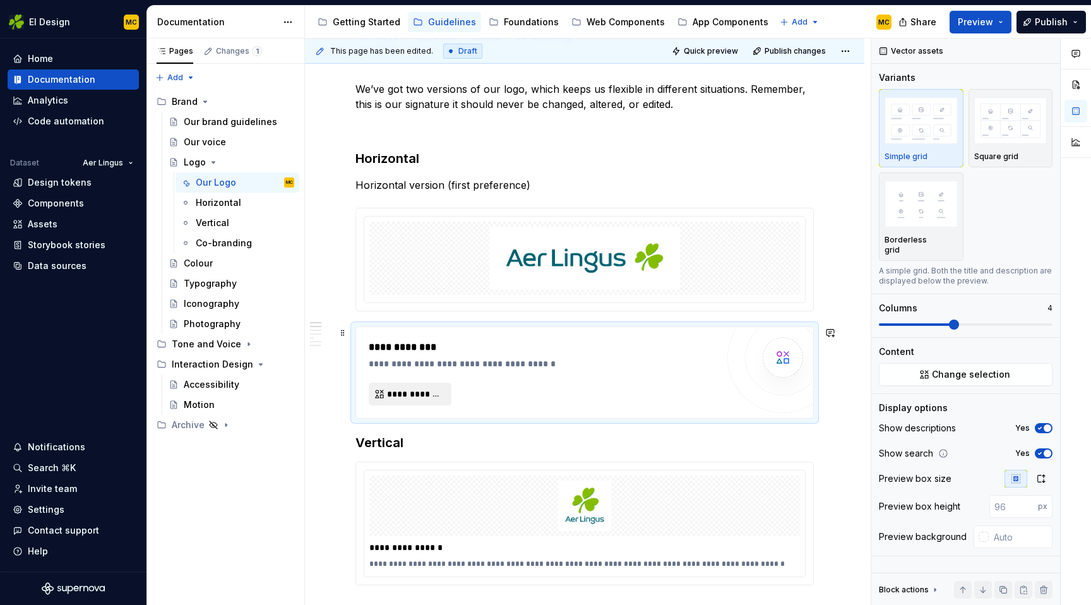
click at [395, 384] on button "**********" at bounding box center [410, 393] width 83 height 23
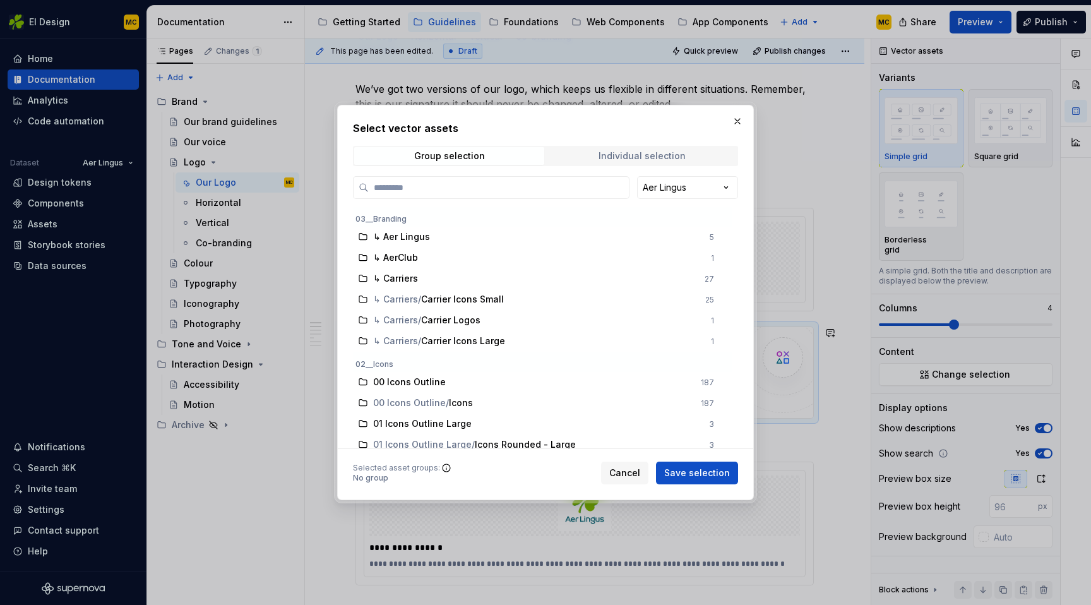
click at [616, 155] on div "Individual selection" at bounding box center [641, 156] width 87 height 10
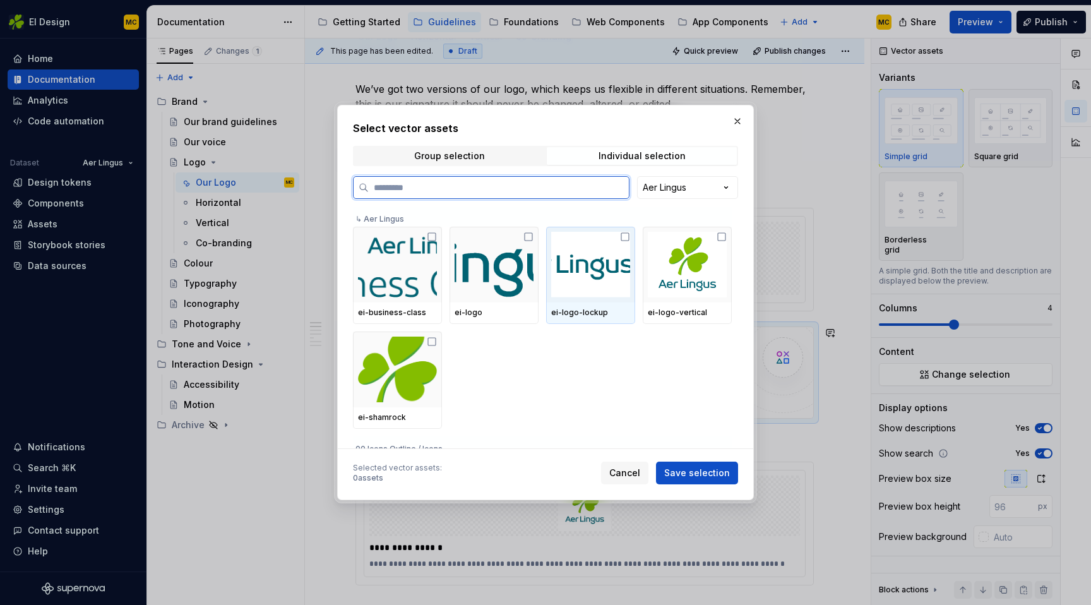
click at [581, 274] on img at bounding box center [590, 265] width 79 height 66
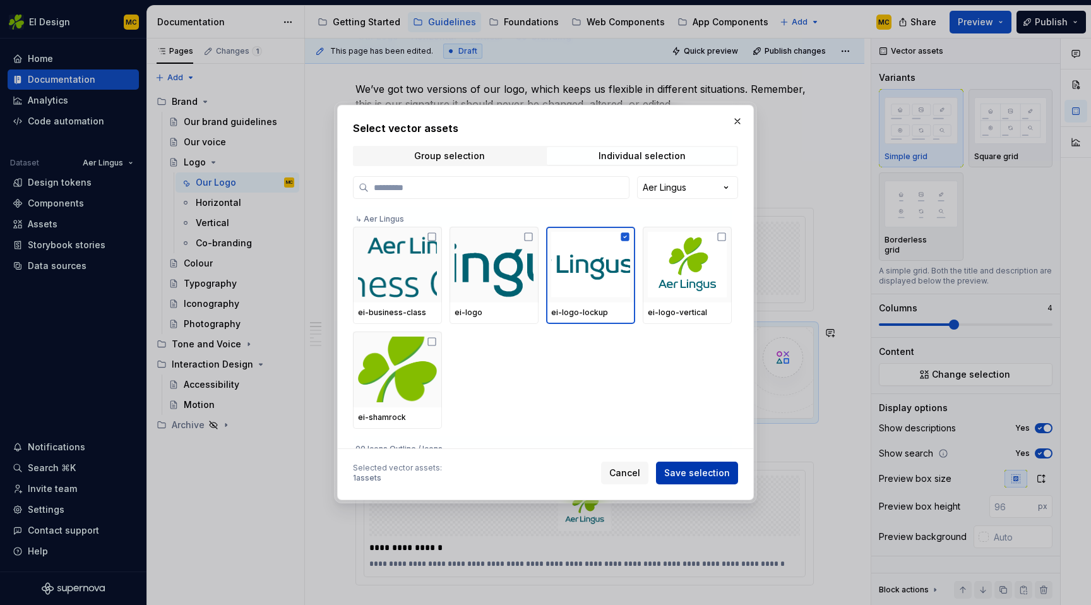
click at [701, 471] on span "Save selection" at bounding box center [697, 472] width 66 height 13
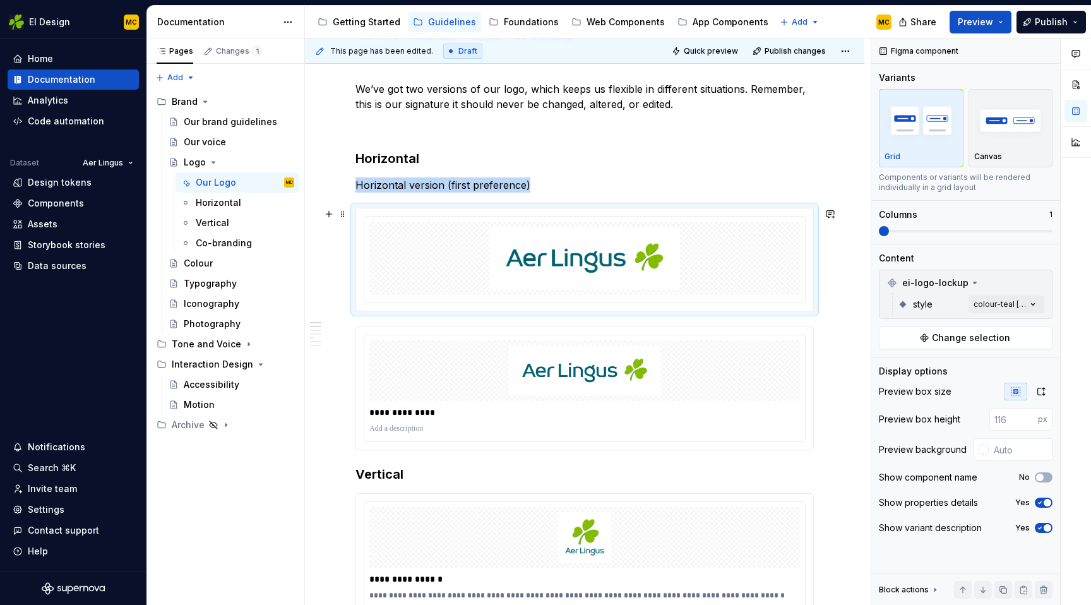
click at [477, 299] on div at bounding box center [584, 259] width 441 height 86
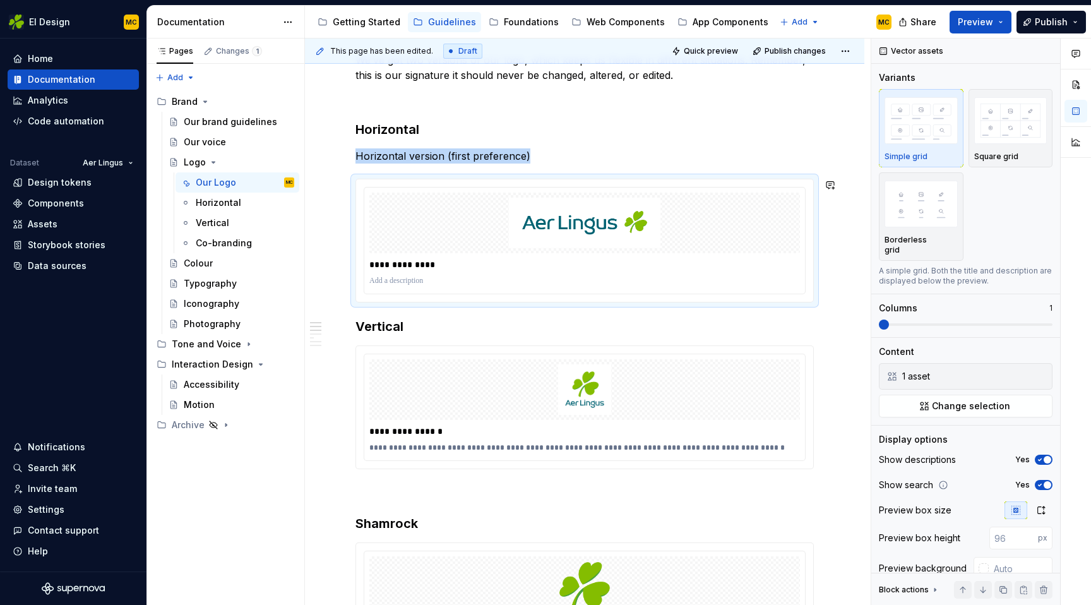
scroll to position [220, 0]
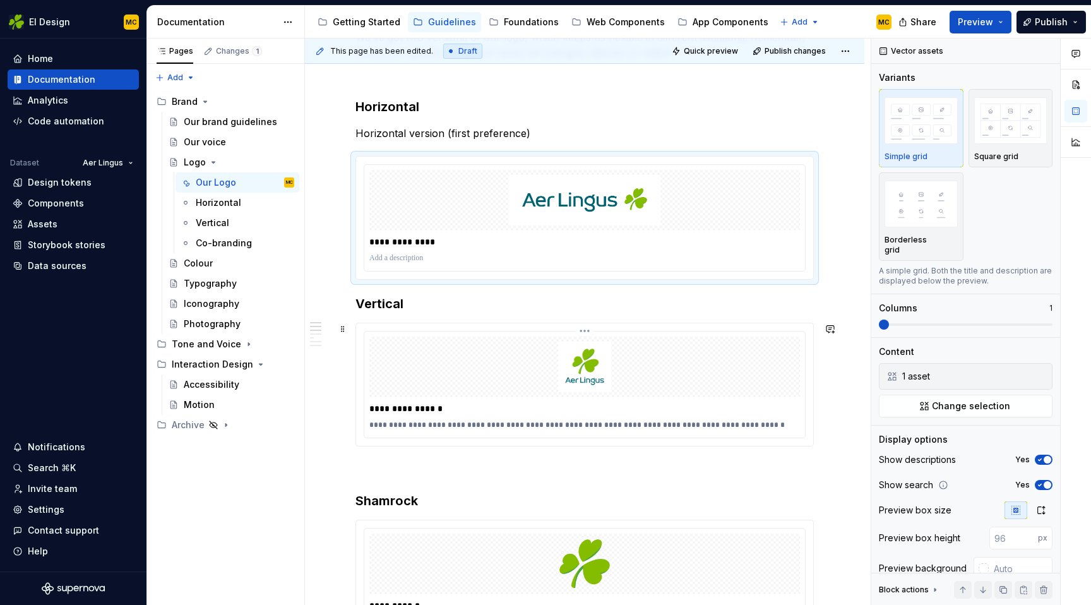
click at [443, 427] on p "**********" at bounding box center [587, 425] width 437 height 10
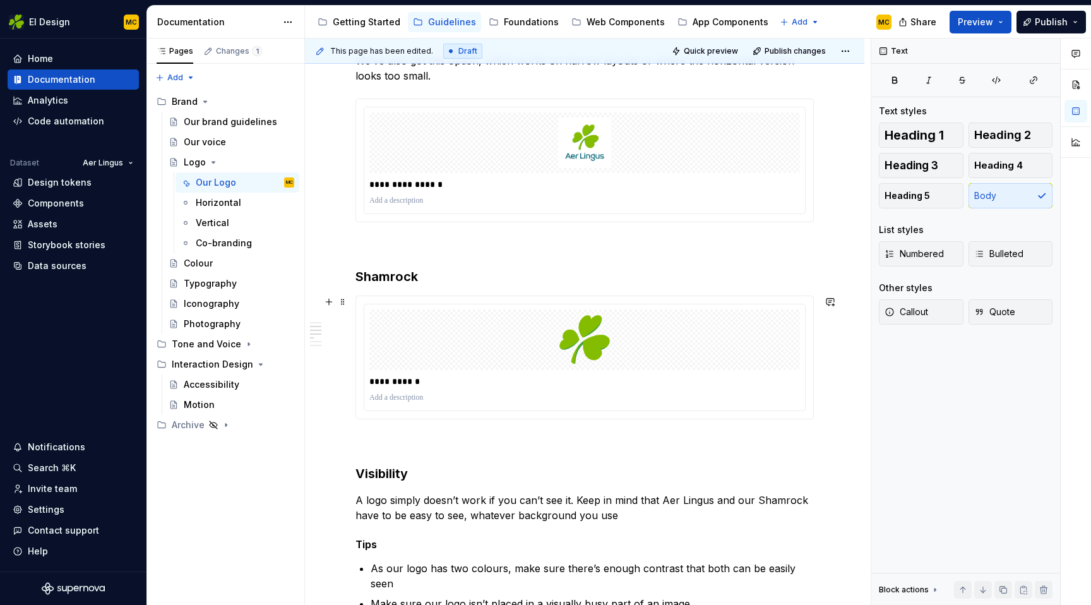
scroll to position [490, 0]
click at [1045, 23] on span "Publish" at bounding box center [1050, 22] width 33 height 13
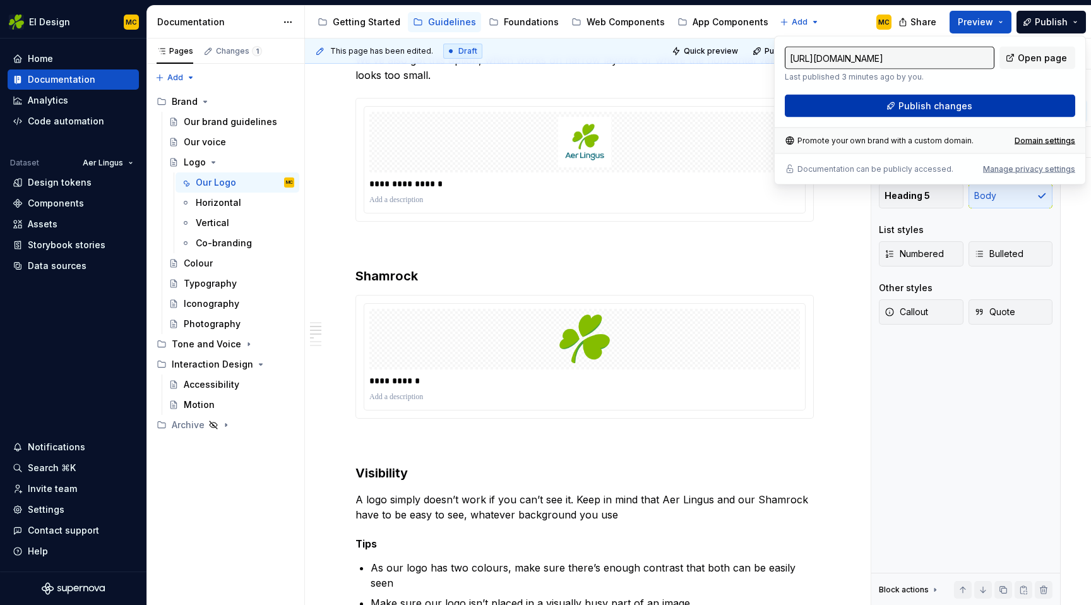
click at [952, 102] on span "Publish changes" at bounding box center [935, 106] width 74 height 13
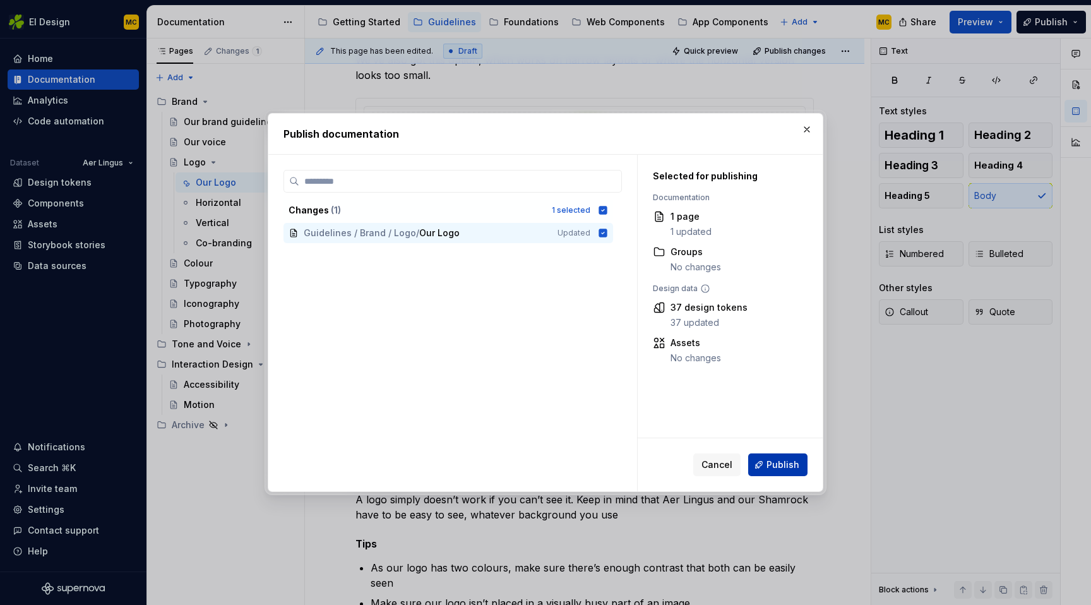
click at [777, 469] on span "Publish" at bounding box center [782, 464] width 33 height 13
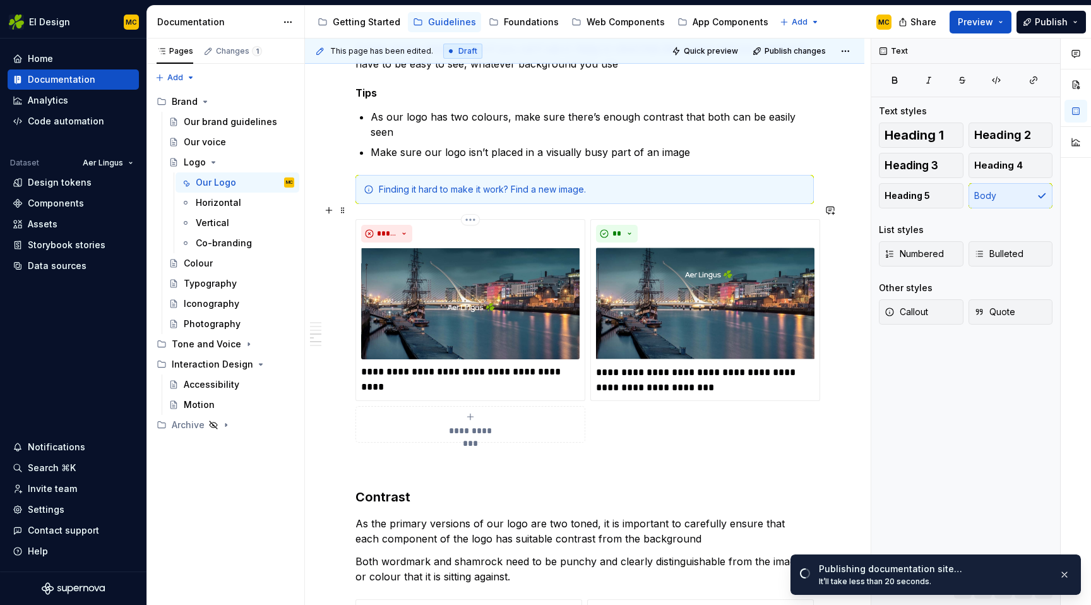
scroll to position [930, 0]
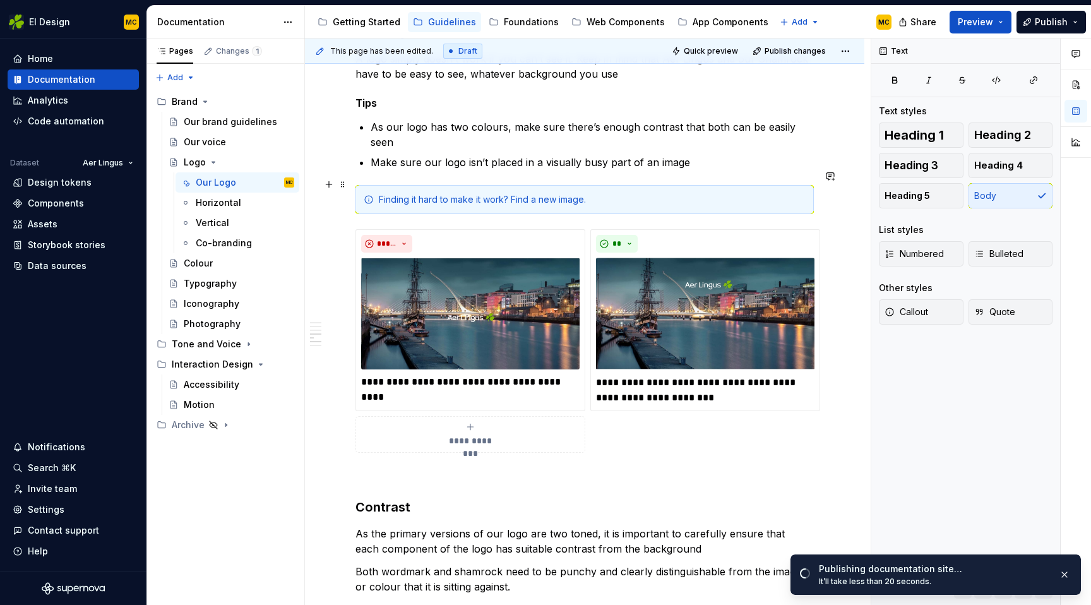
click at [692, 193] on div "Finding it hard to make it work? Find a new image." at bounding box center [592, 199] width 427 height 13
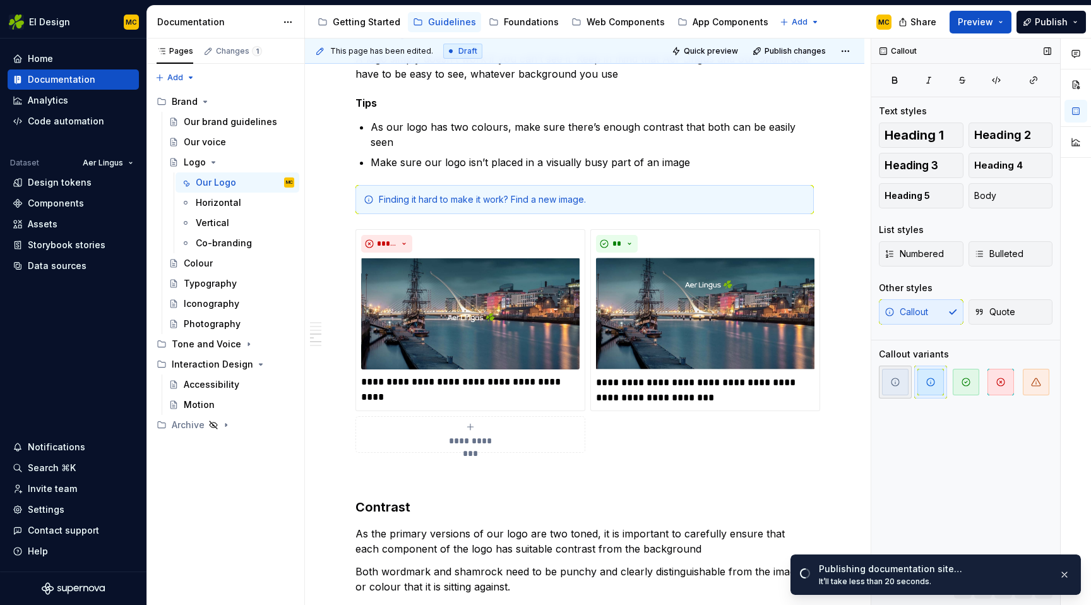
click at [894, 377] on icon "button" at bounding box center [895, 382] width 10 height 10
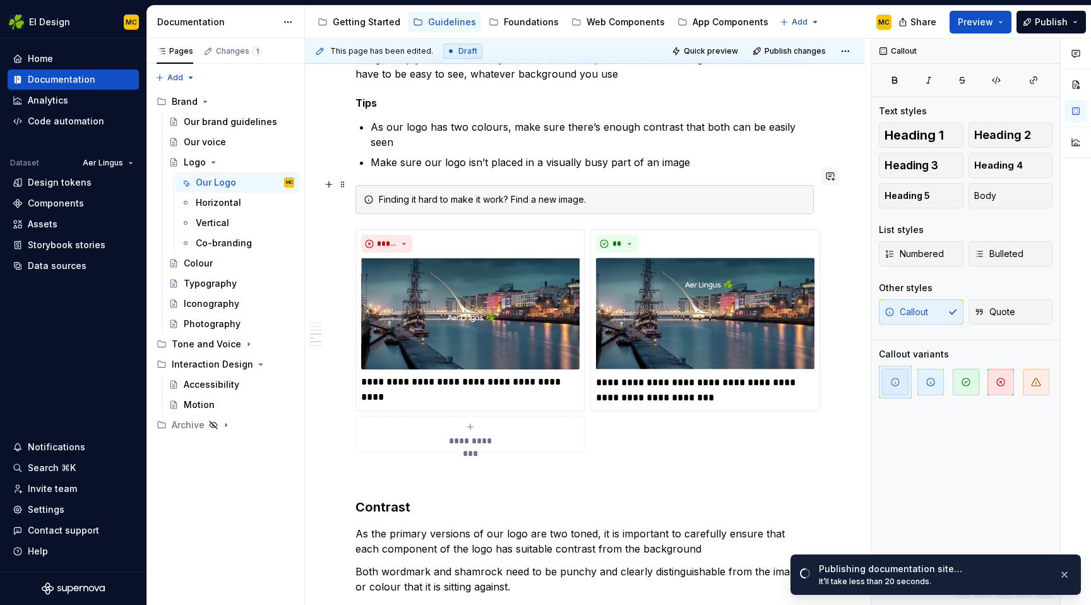
click at [839, 182] on span at bounding box center [830, 176] width 18 height 18
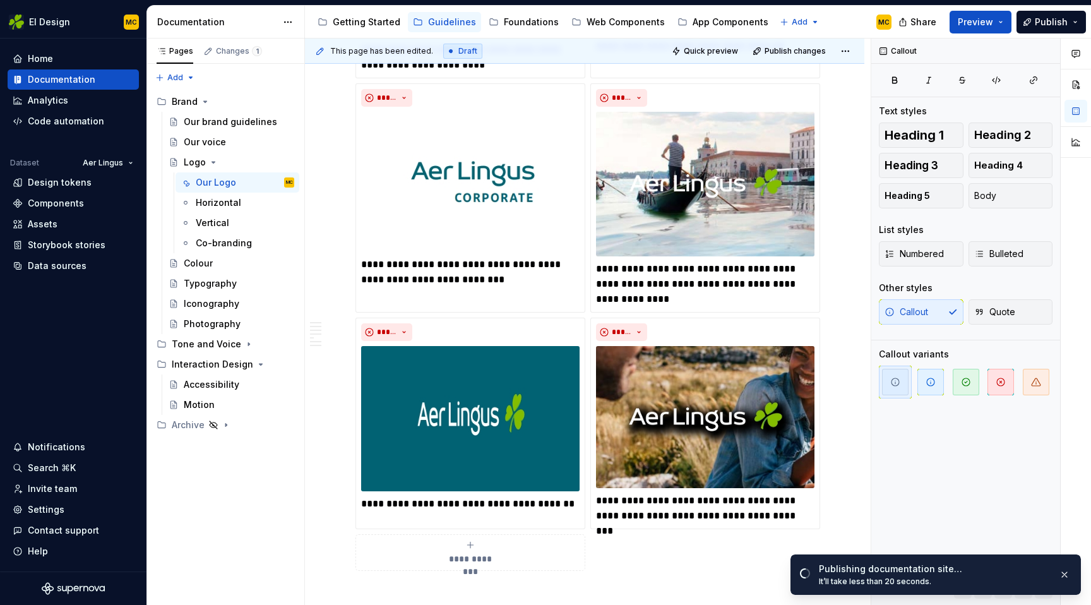
scroll to position [2406, 0]
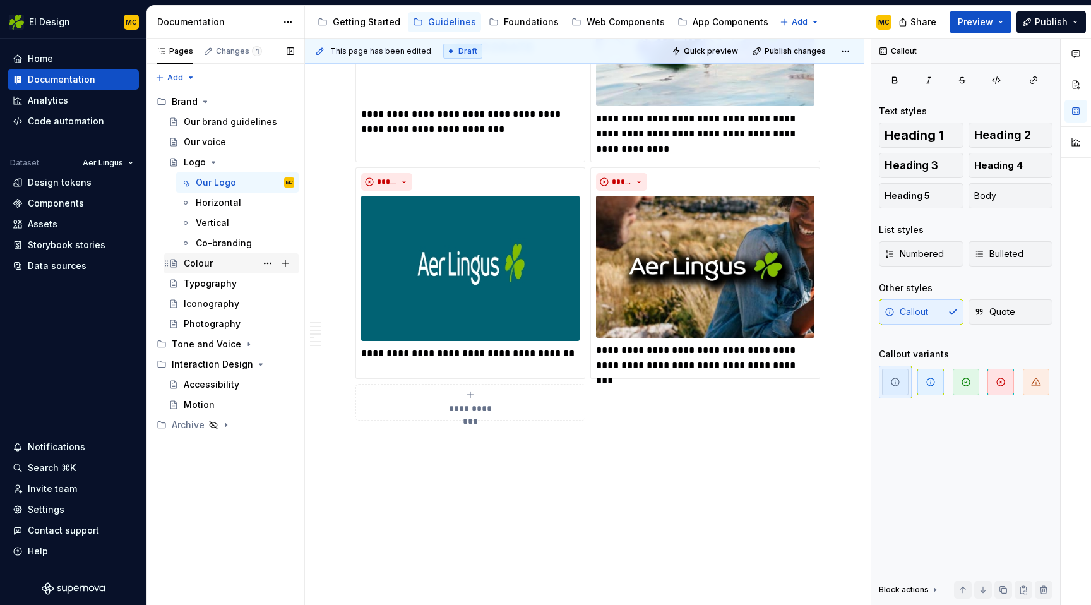
click at [214, 268] on div "Colour" at bounding box center [239, 263] width 110 height 18
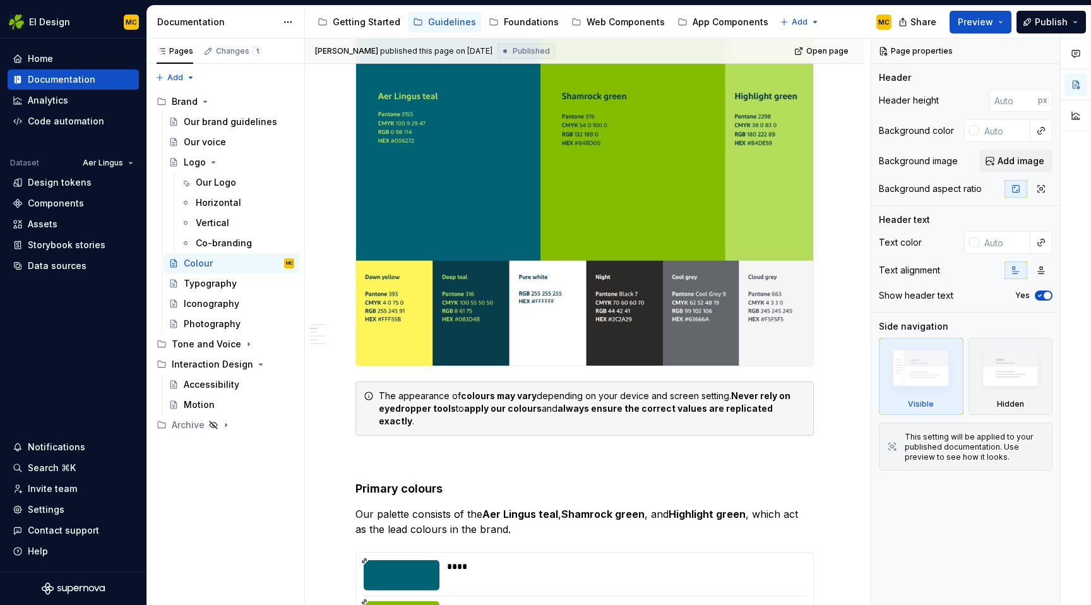
scroll to position [281, 0]
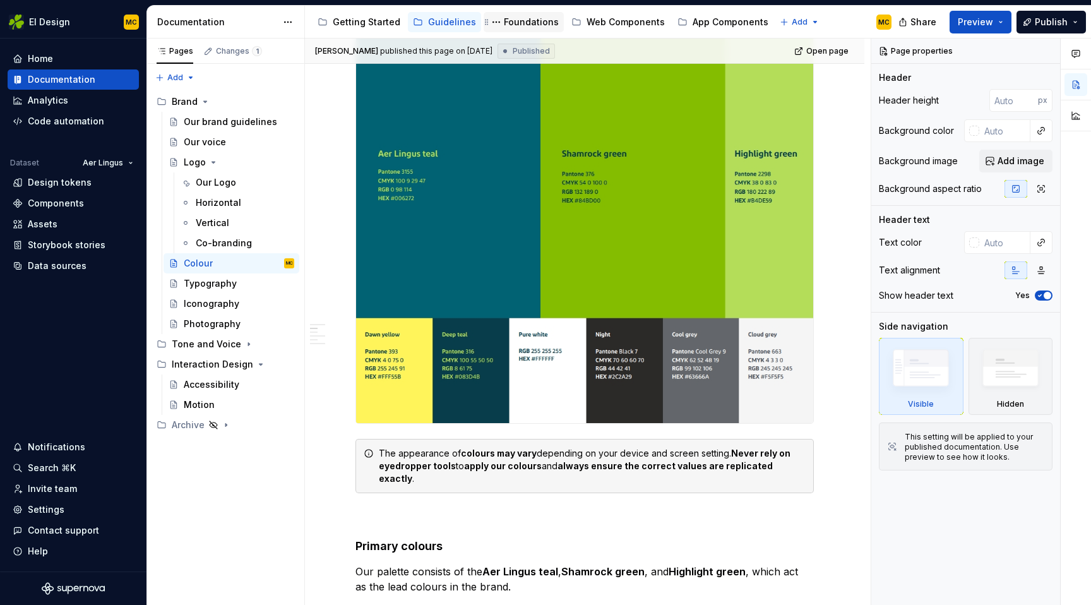
click at [526, 25] on div "Foundations" at bounding box center [531, 22] width 55 height 13
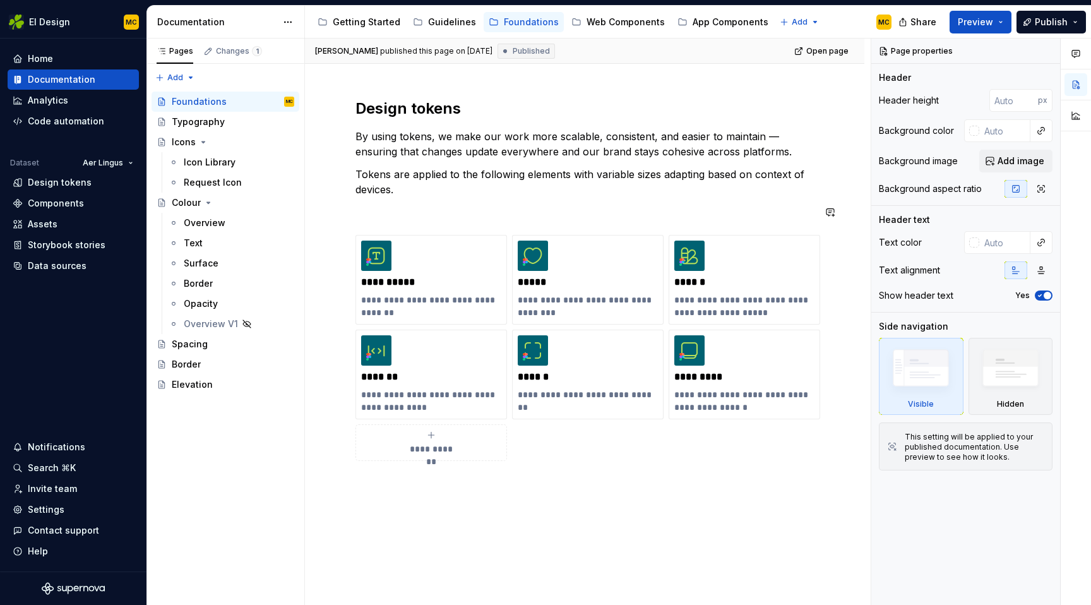
scroll to position [215, 0]
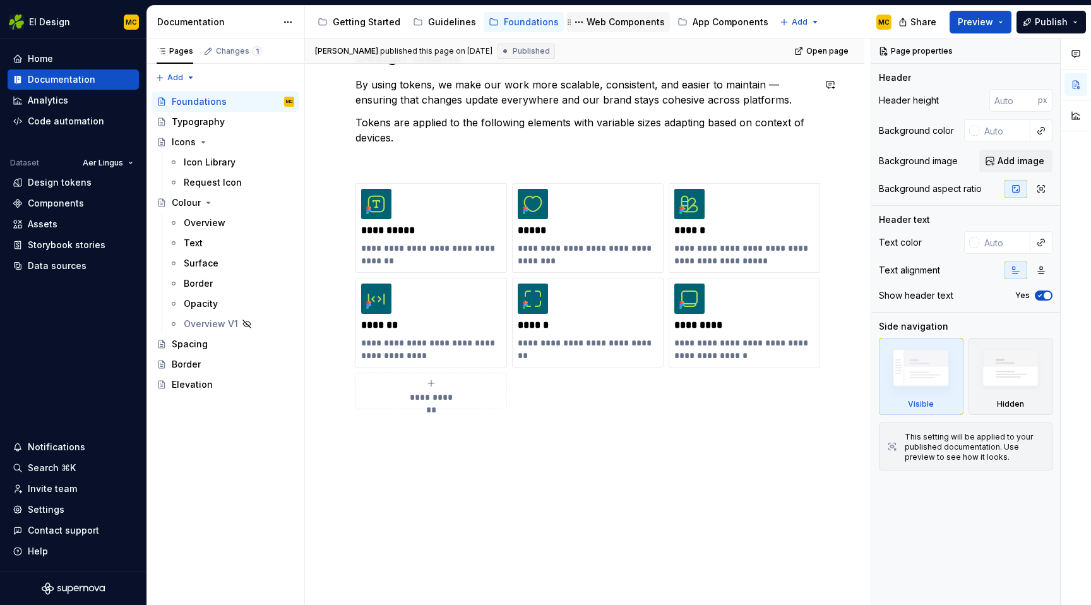
click at [620, 20] on div "Web Components" at bounding box center [625, 22] width 78 height 13
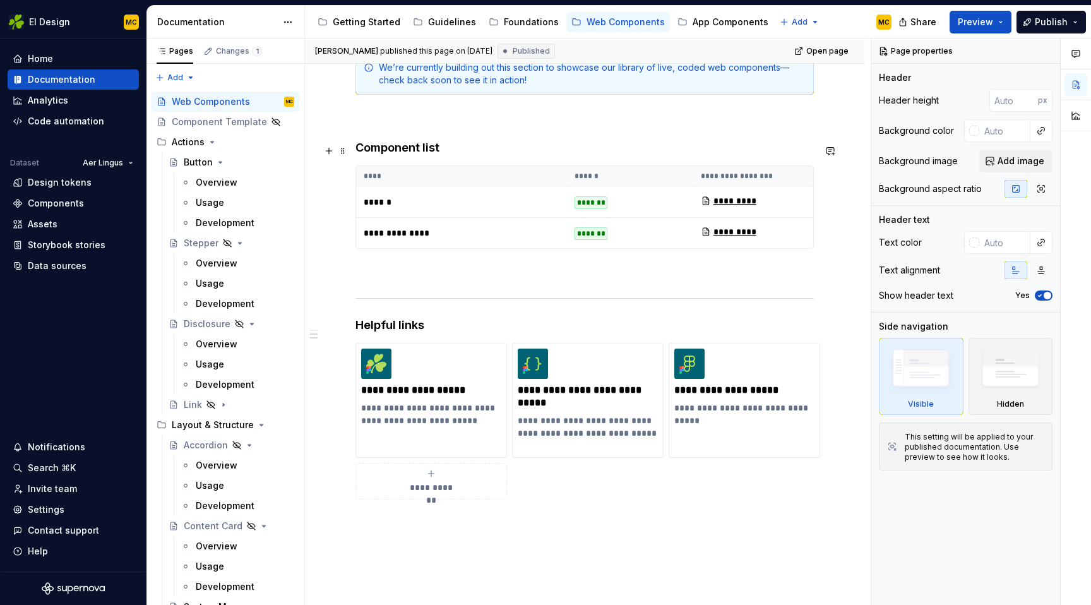
scroll to position [661, 0]
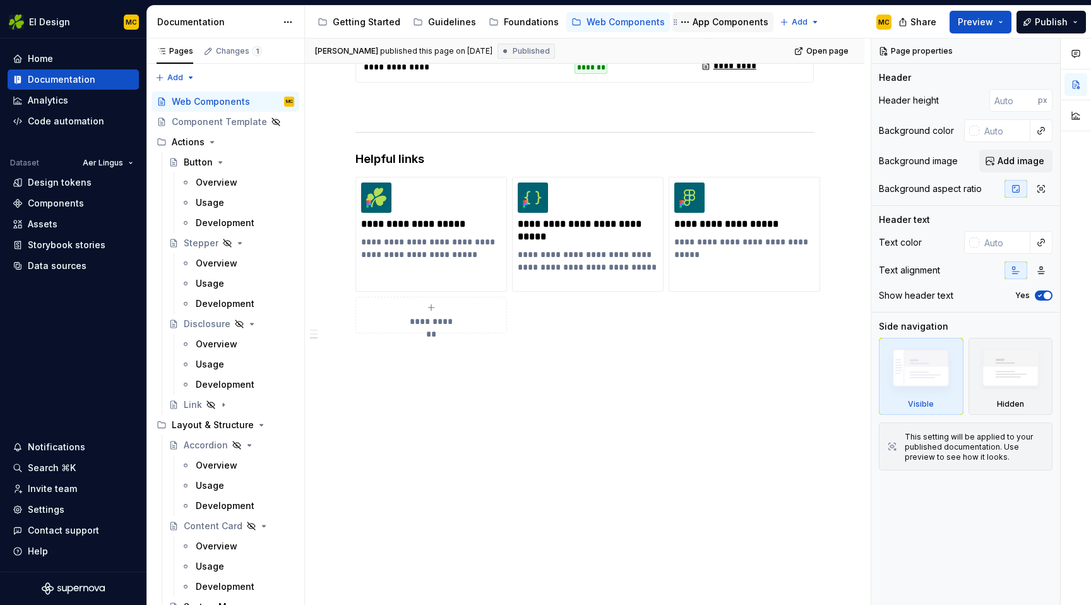
click at [697, 24] on div "App Components" at bounding box center [730, 22] width 76 height 13
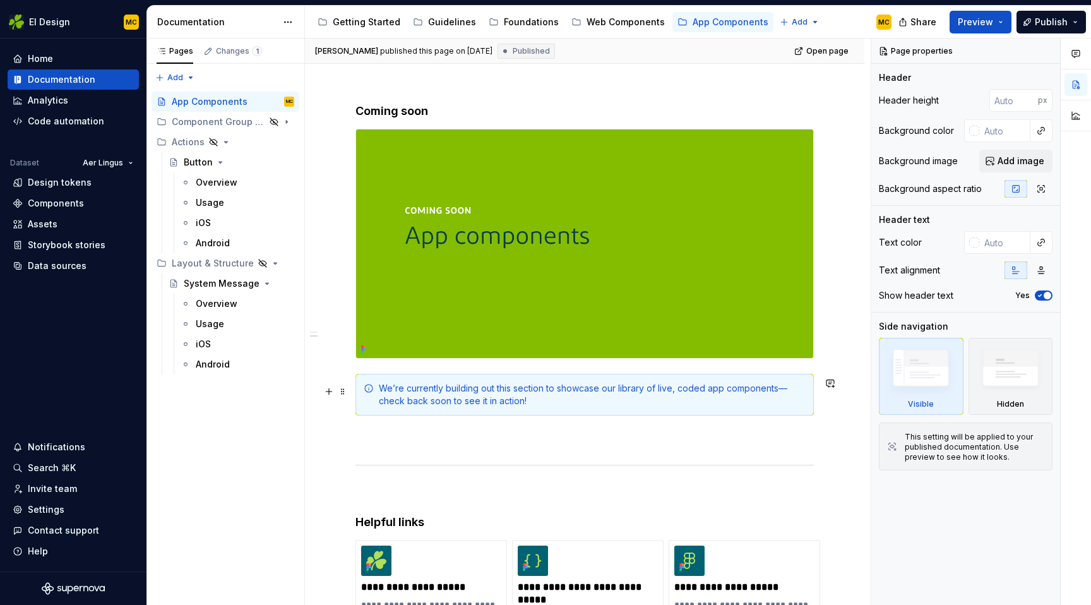
scroll to position [165, 0]
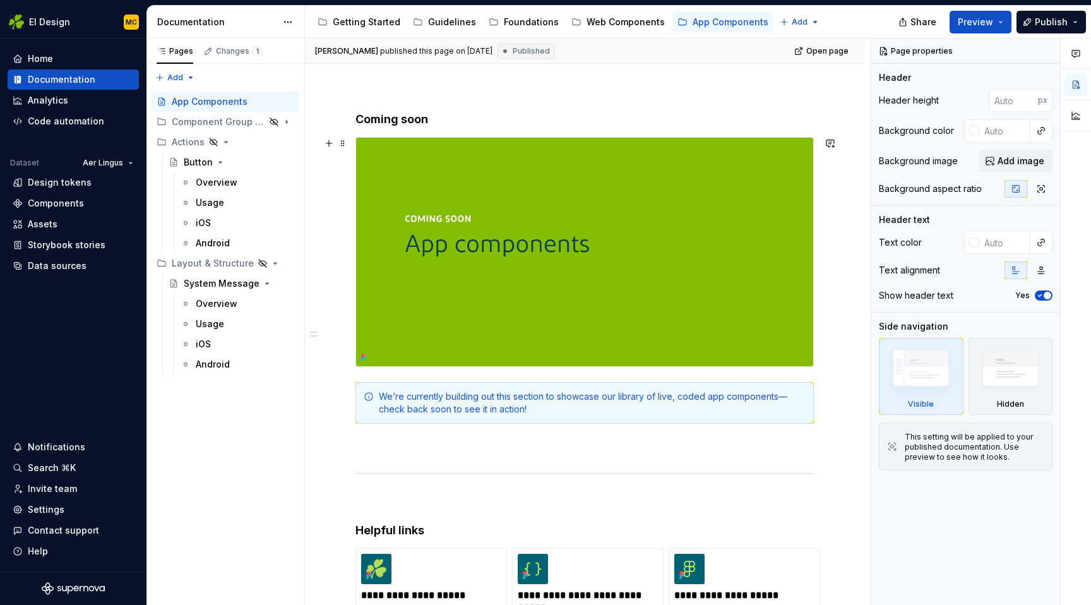
type textarea "*"
